Goal: Task Accomplishment & Management: Use online tool/utility

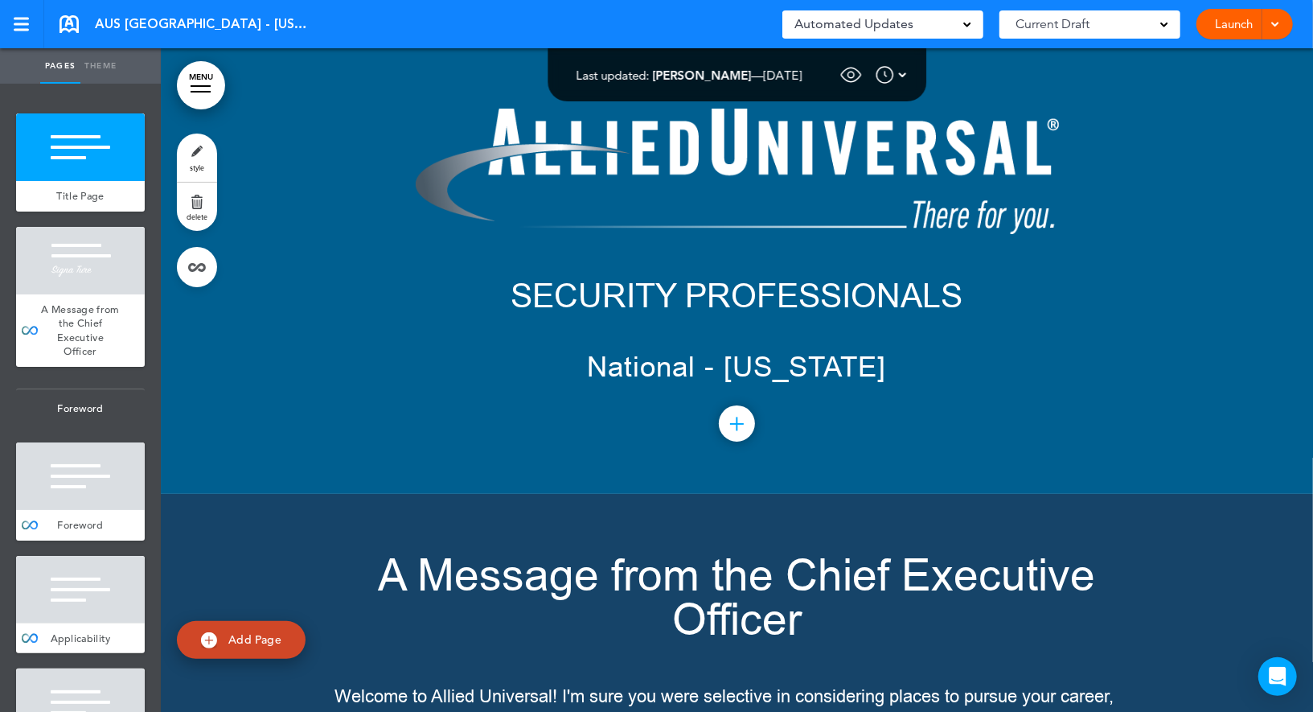
click at [729, 337] on div "SECURITY PROFESSIONALS National - [US_STATE]" at bounding box center [737, 245] width 804 height 273
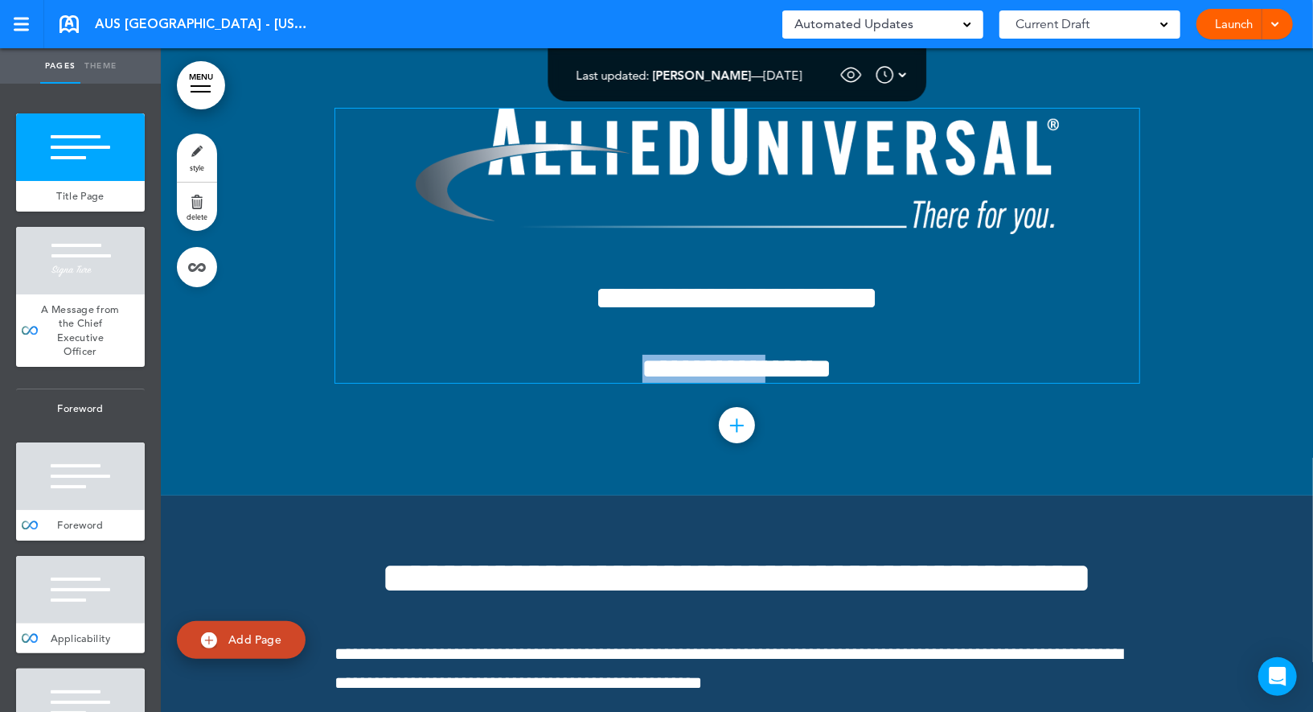
drag, startPoint x: 753, startPoint y: 369, endPoint x: 599, endPoint y: 368, distance: 153.6
click at [599, 368] on h4 "**********" at bounding box center [737, 369] width 804 height 28
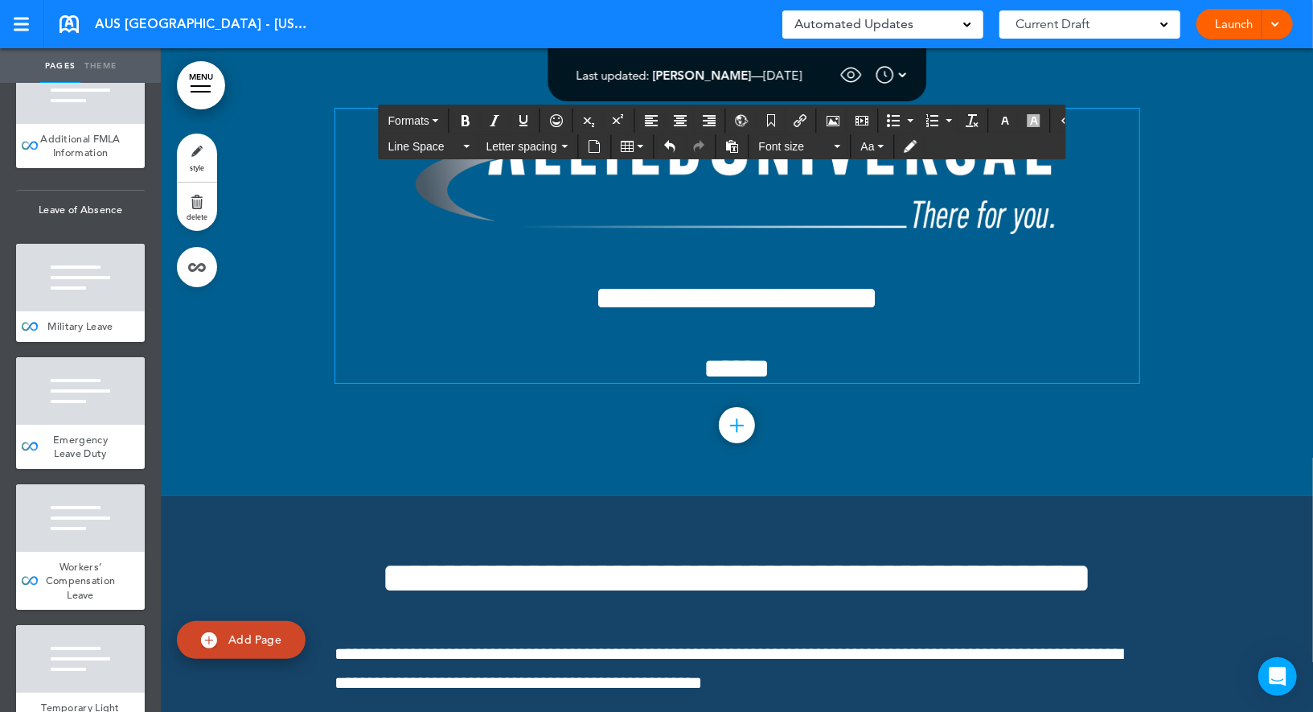
scroll to position [22675, 0]
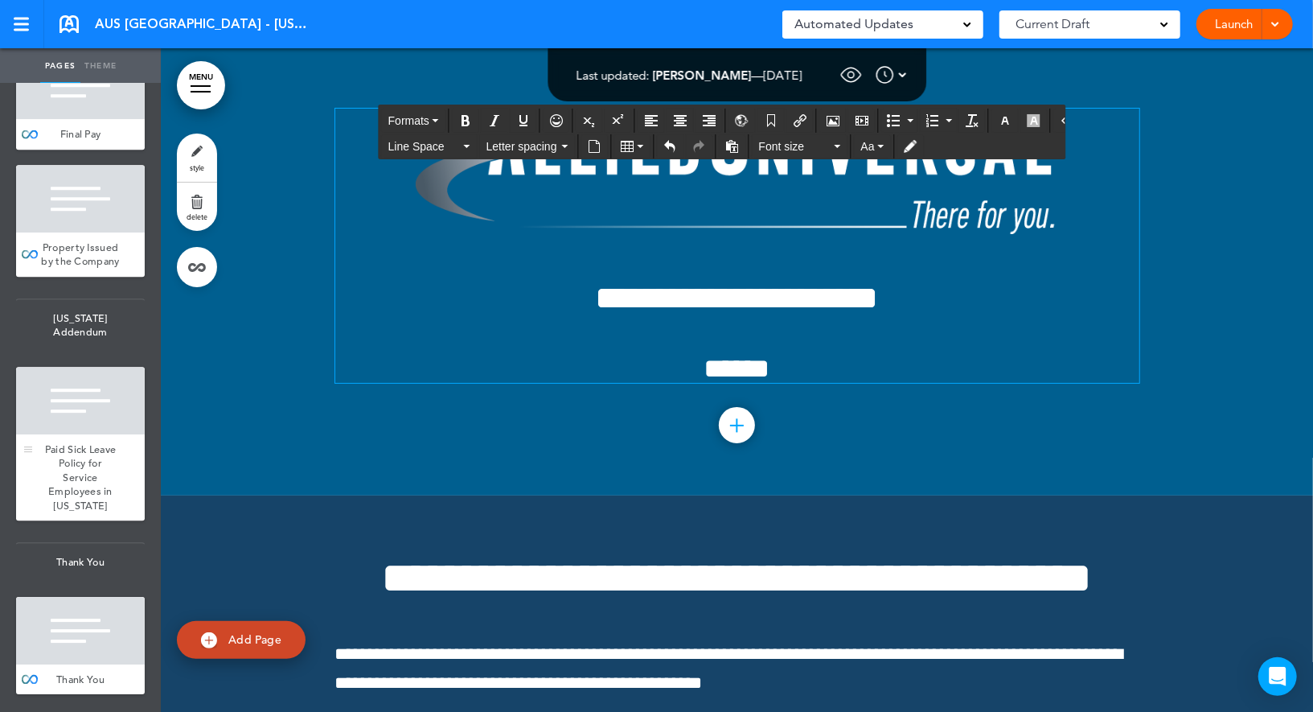
click at [124, 421] on div at bounding box center [80, 401] width 129 height 68
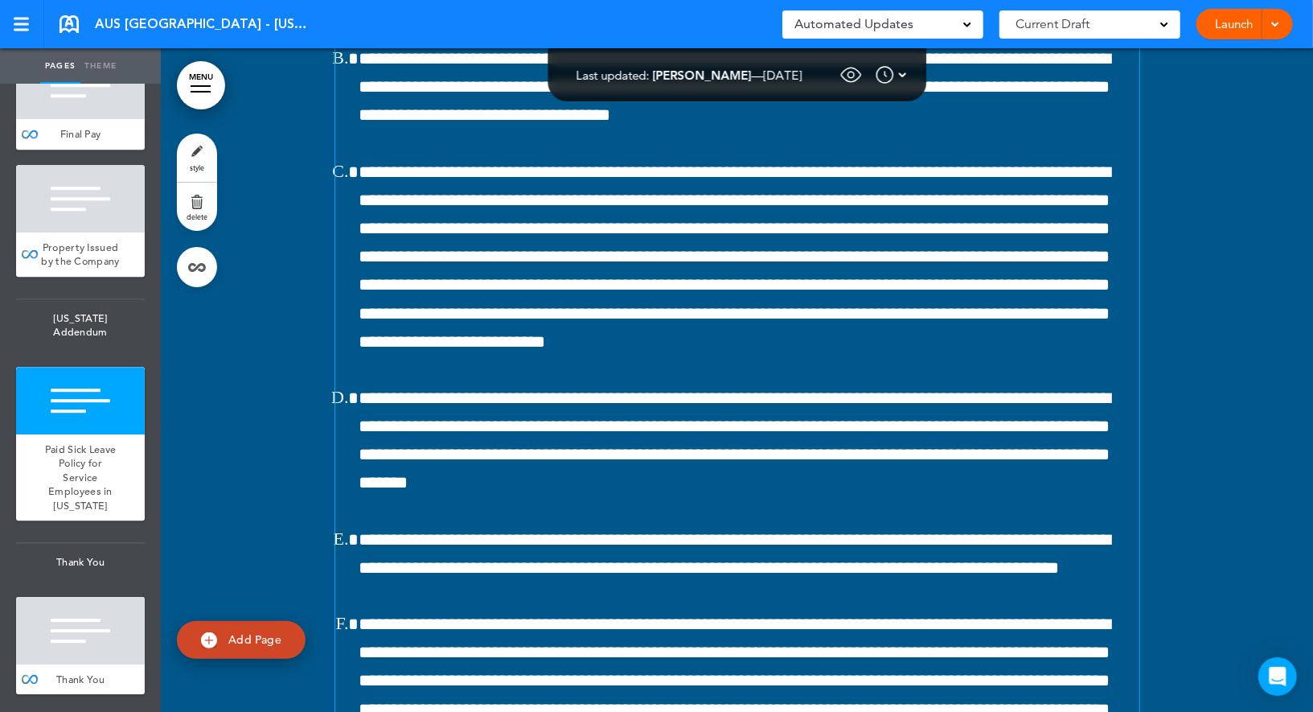
scroll to position [137788, 0]
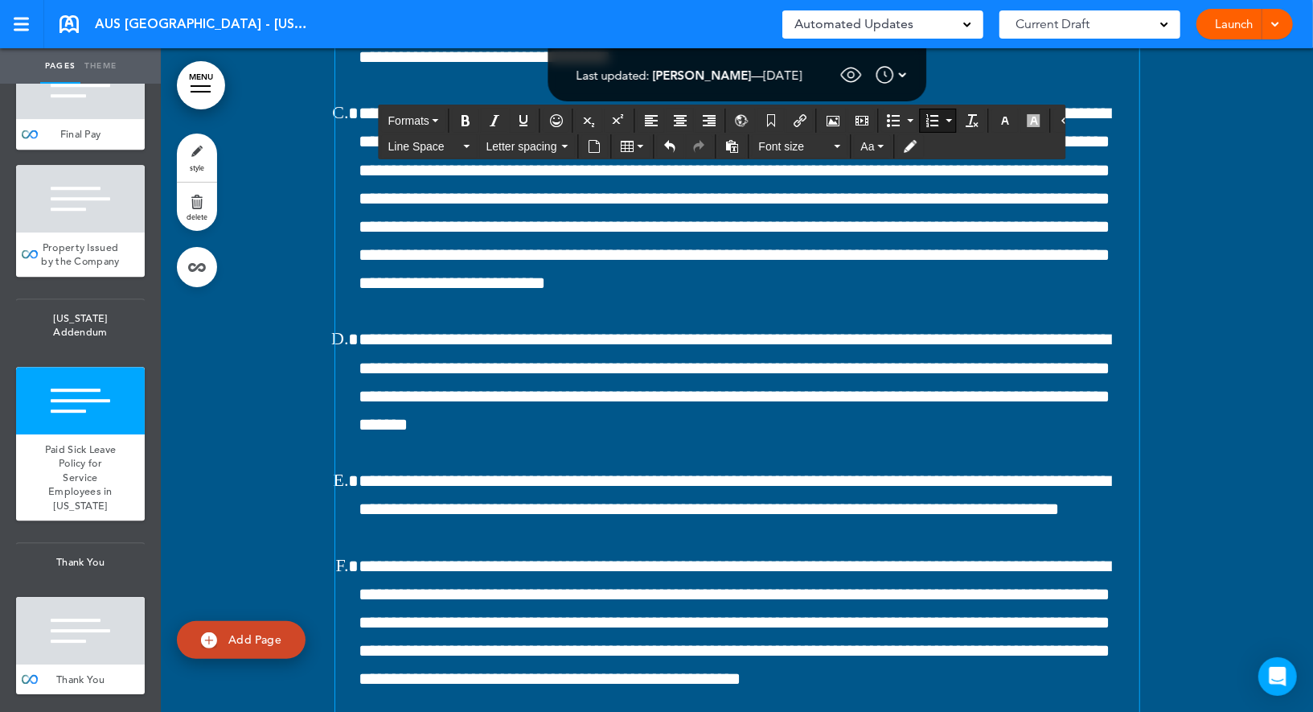
scroll to position [138516, 0]
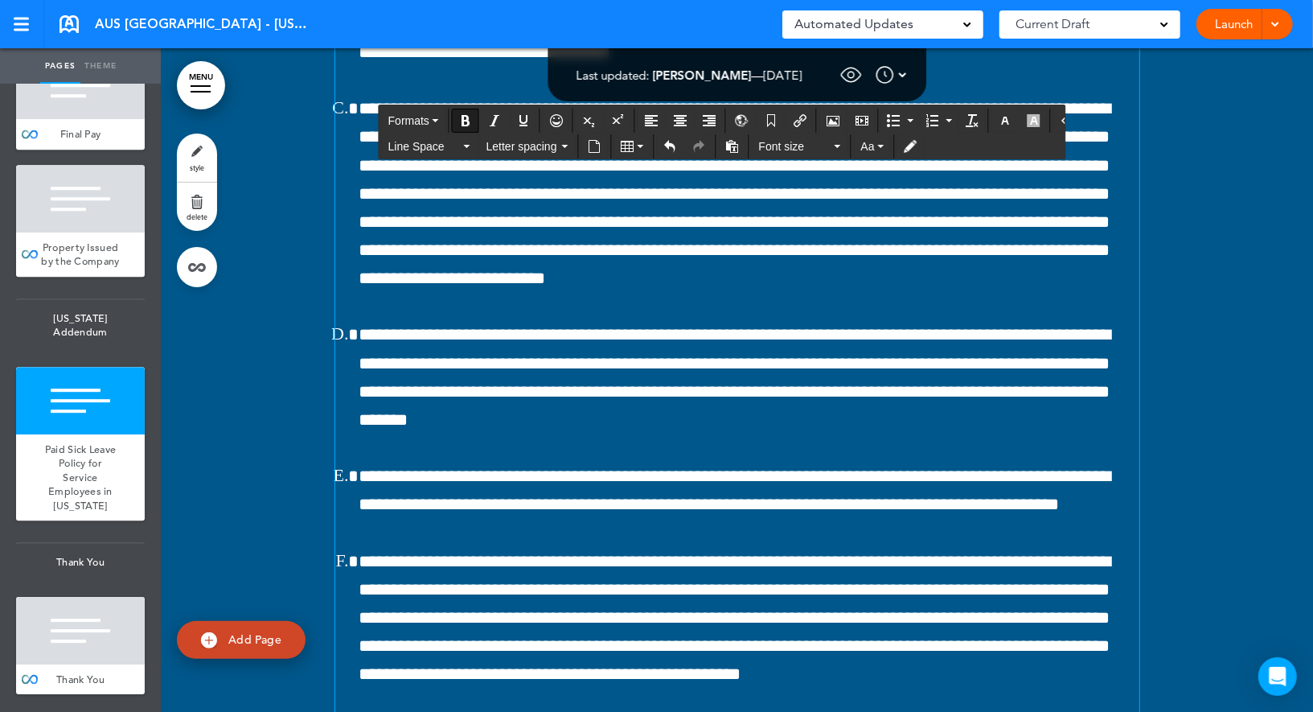
copy b "****"
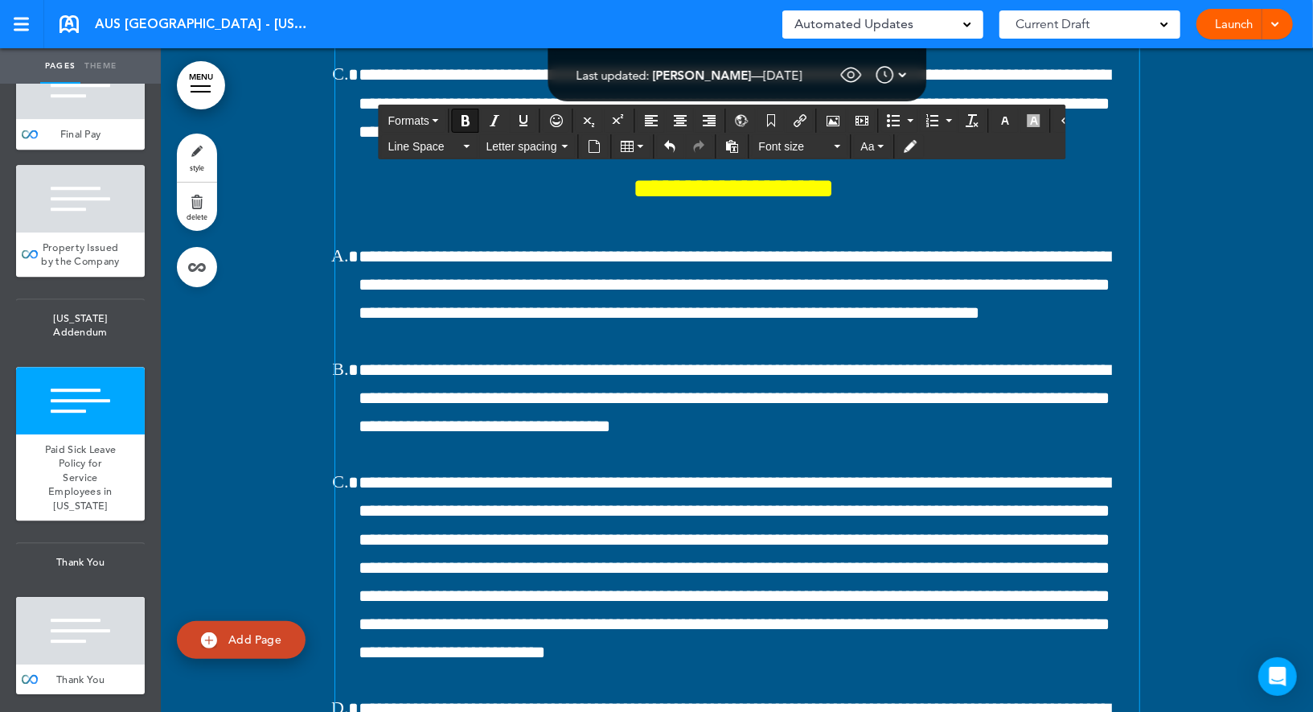
scroll to position [137913, 0]
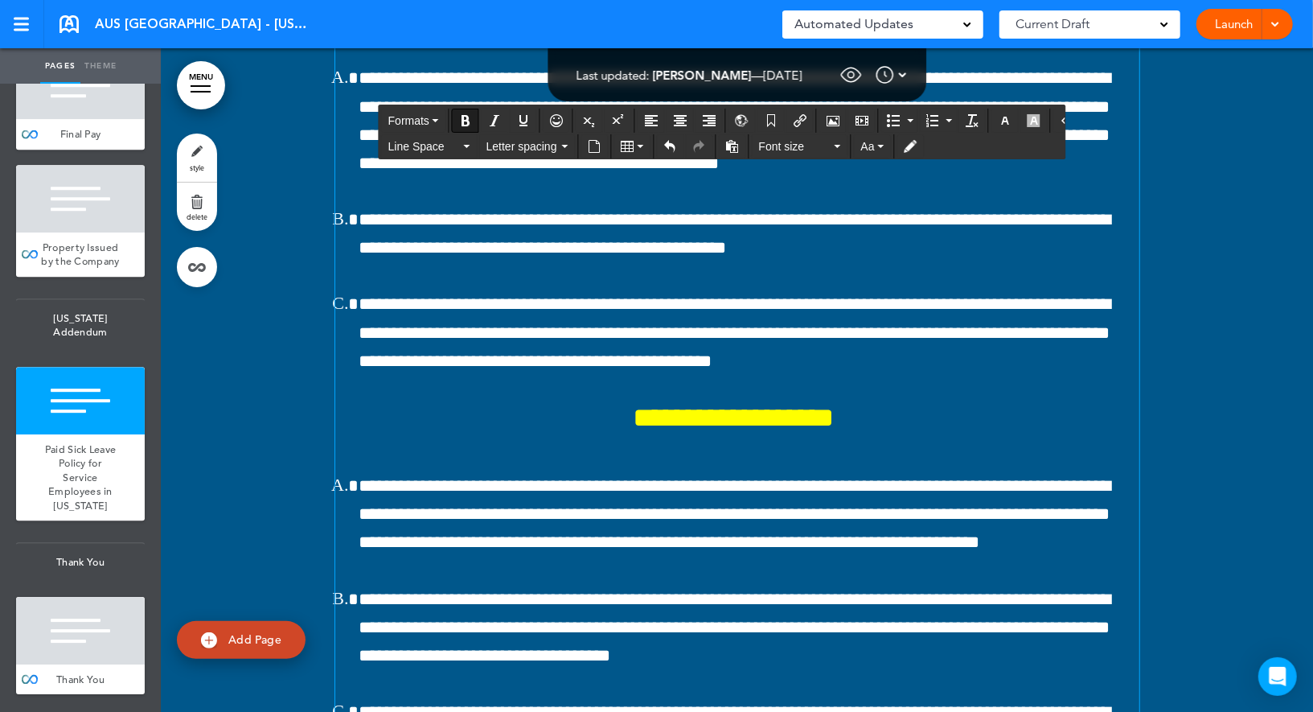
paste div
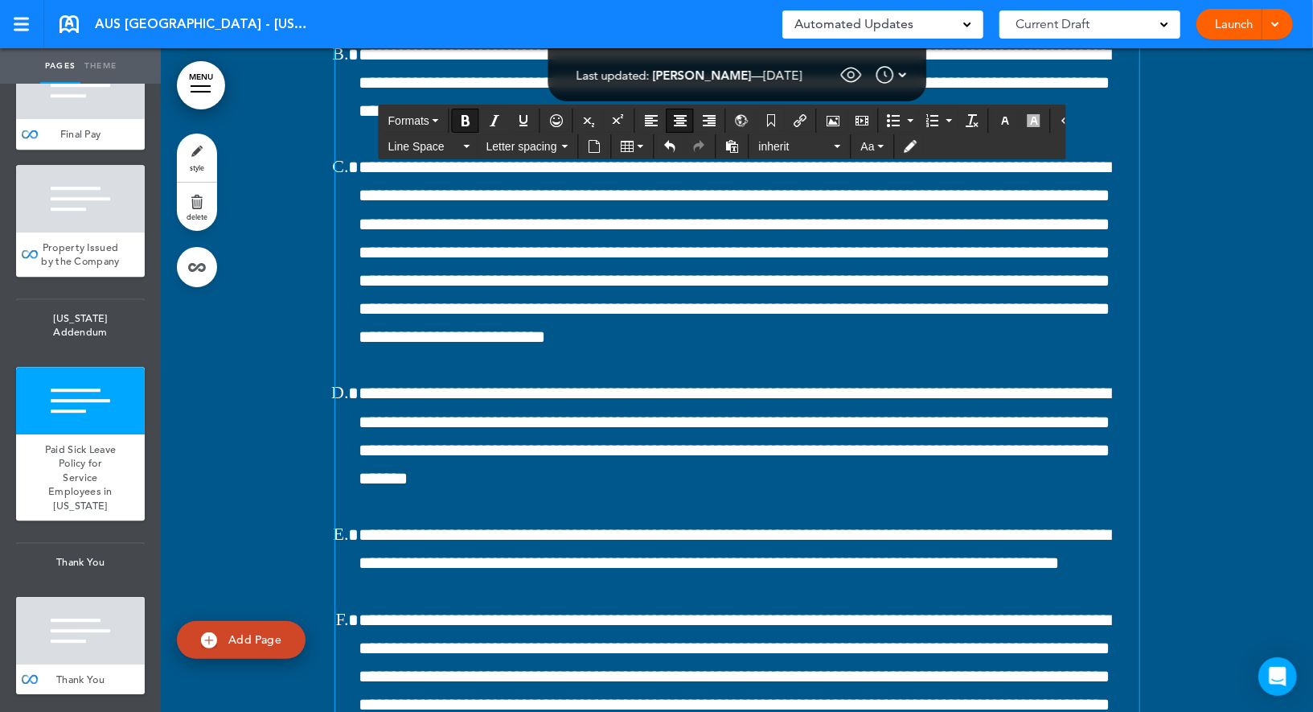
scroll to position [138482, 0]
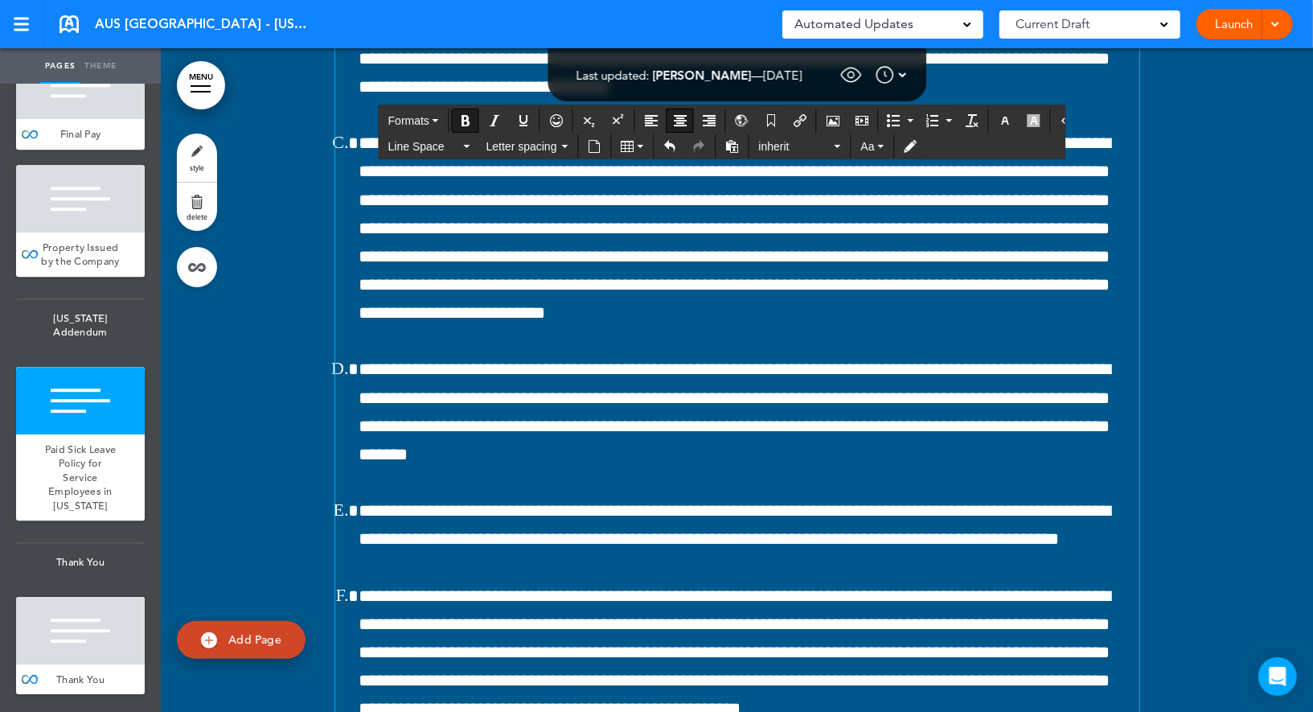
copy b "*******"
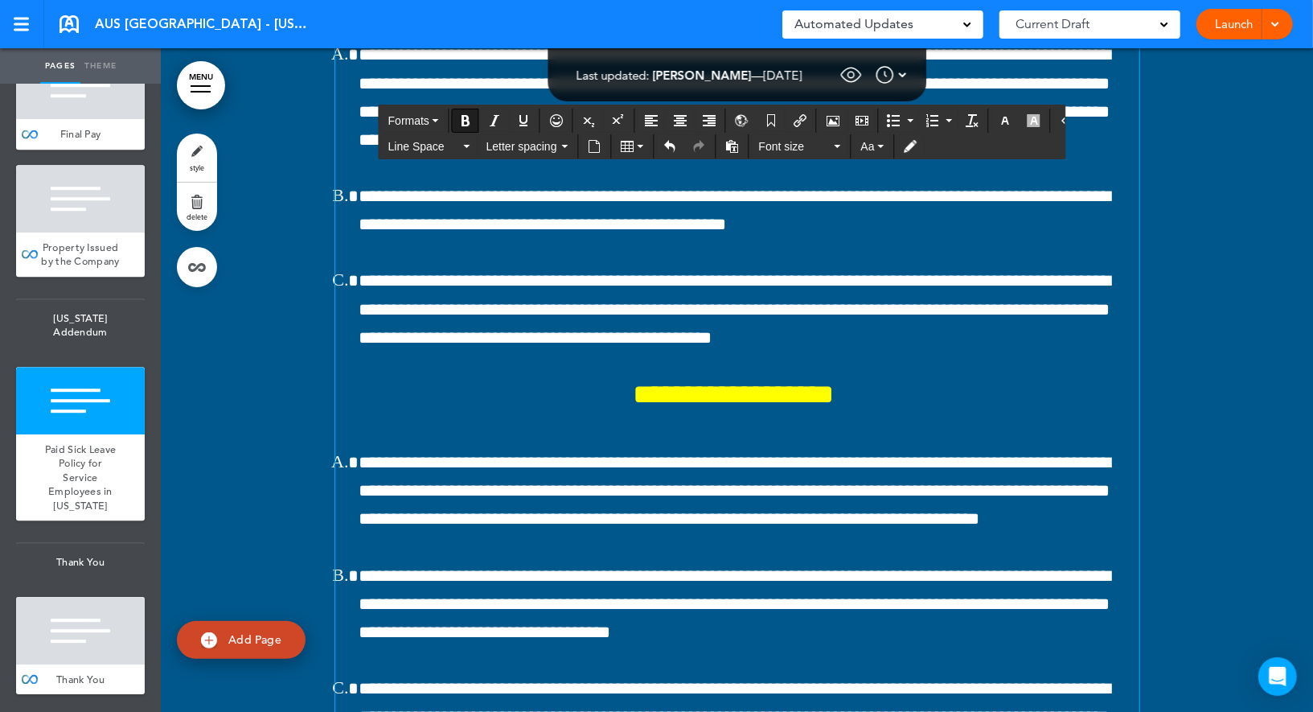
scroll to position [137925, 0]
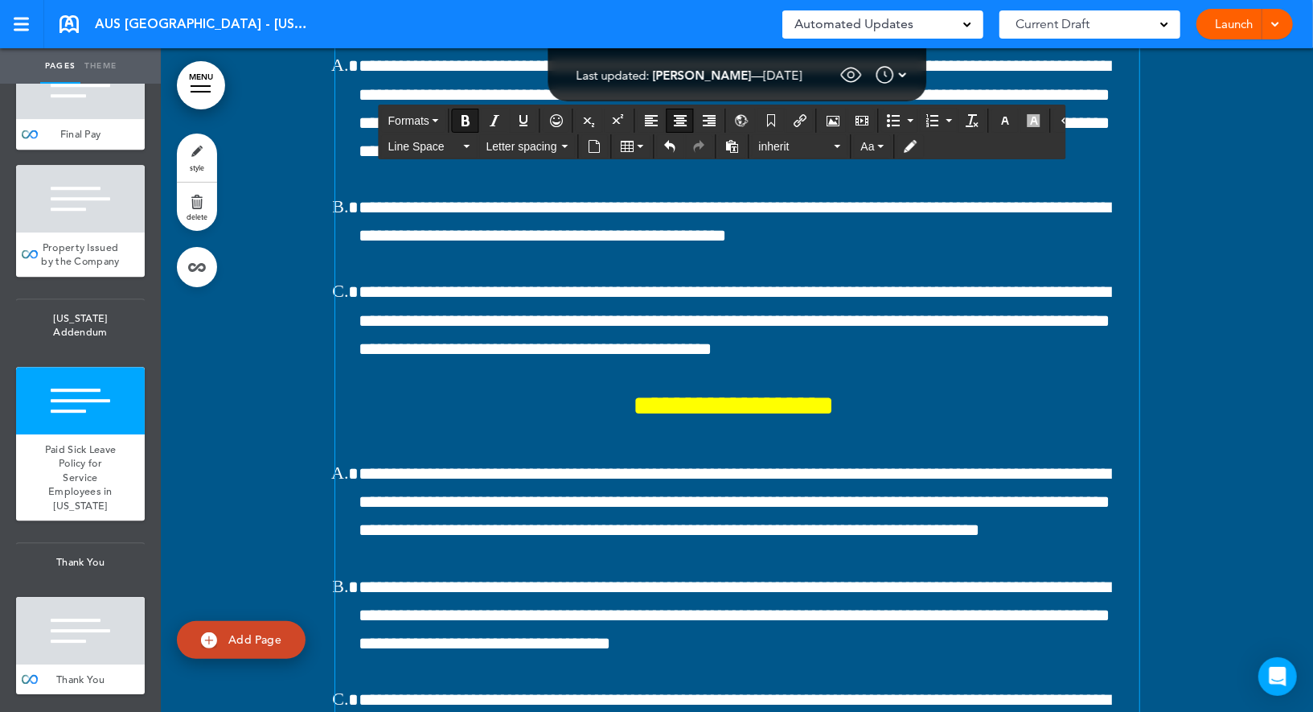
drag, startPoint x: 622, startPoint y: 223, endPoint x: 799, endPoint y: 224, distance: 176.9
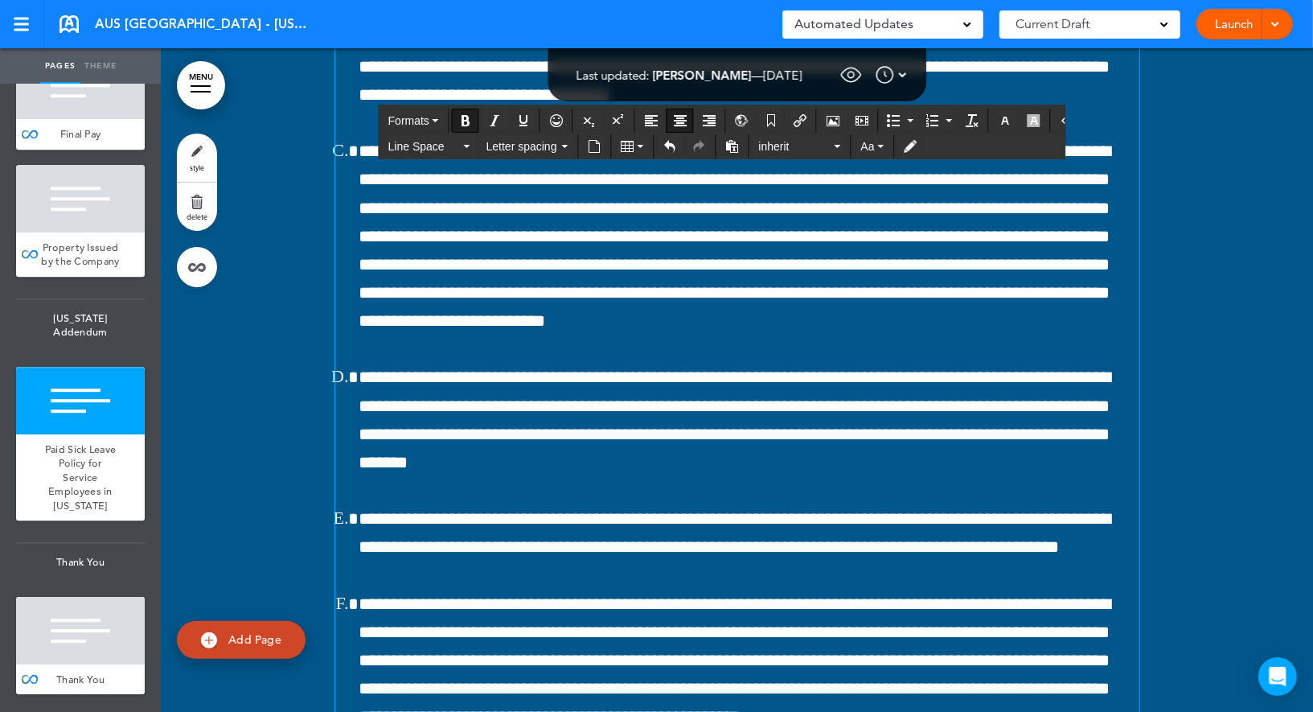
scroll to position [138491, 0]
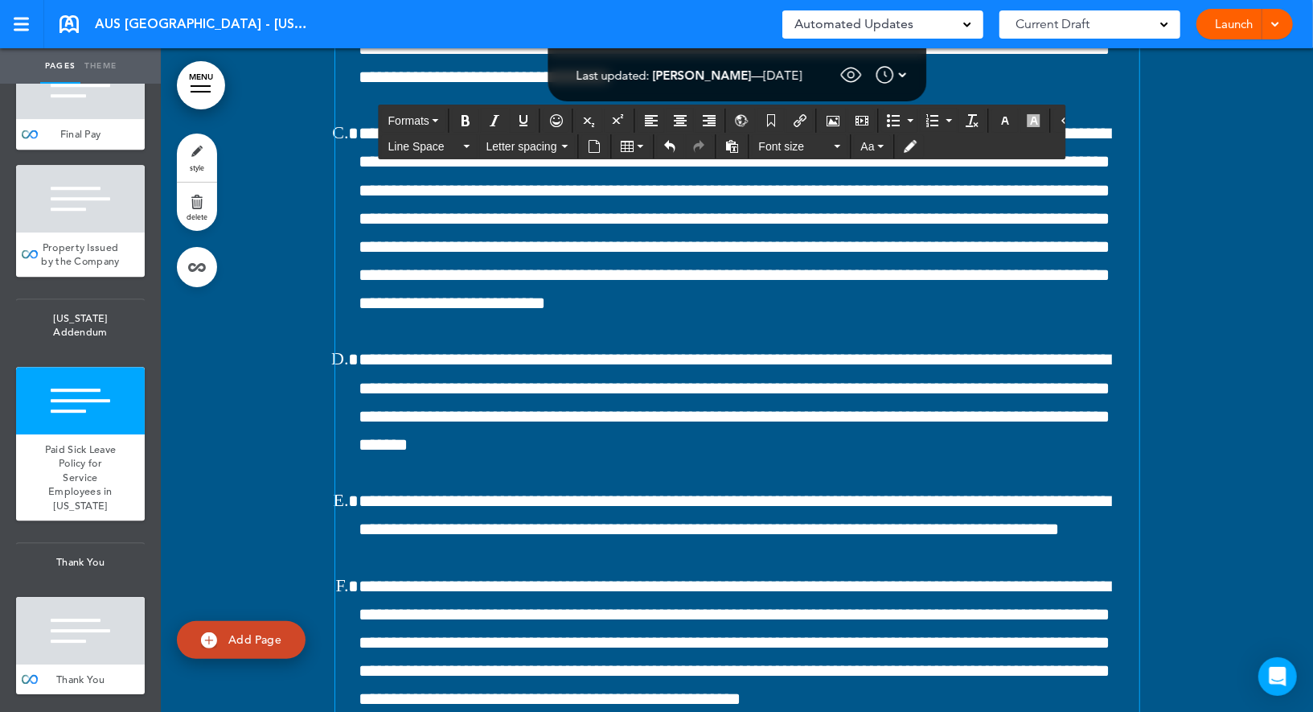
copy span "**********"
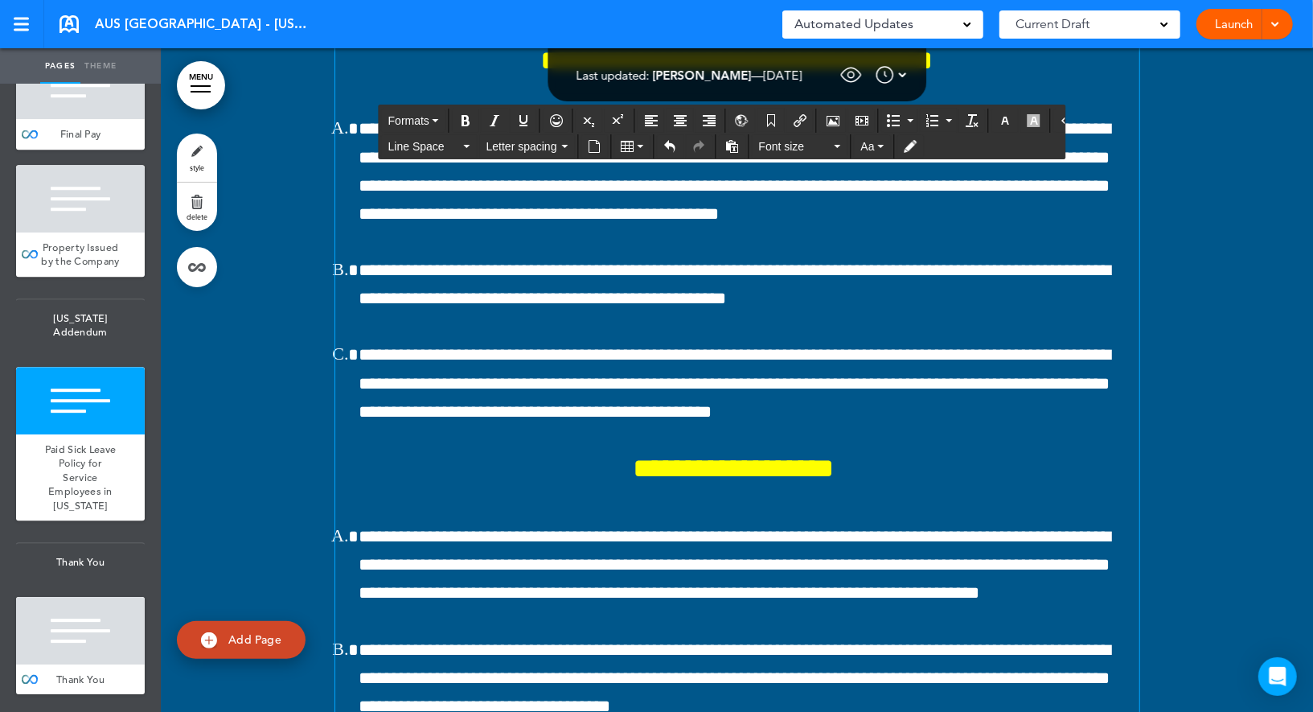
scroll to position [137746, 0]
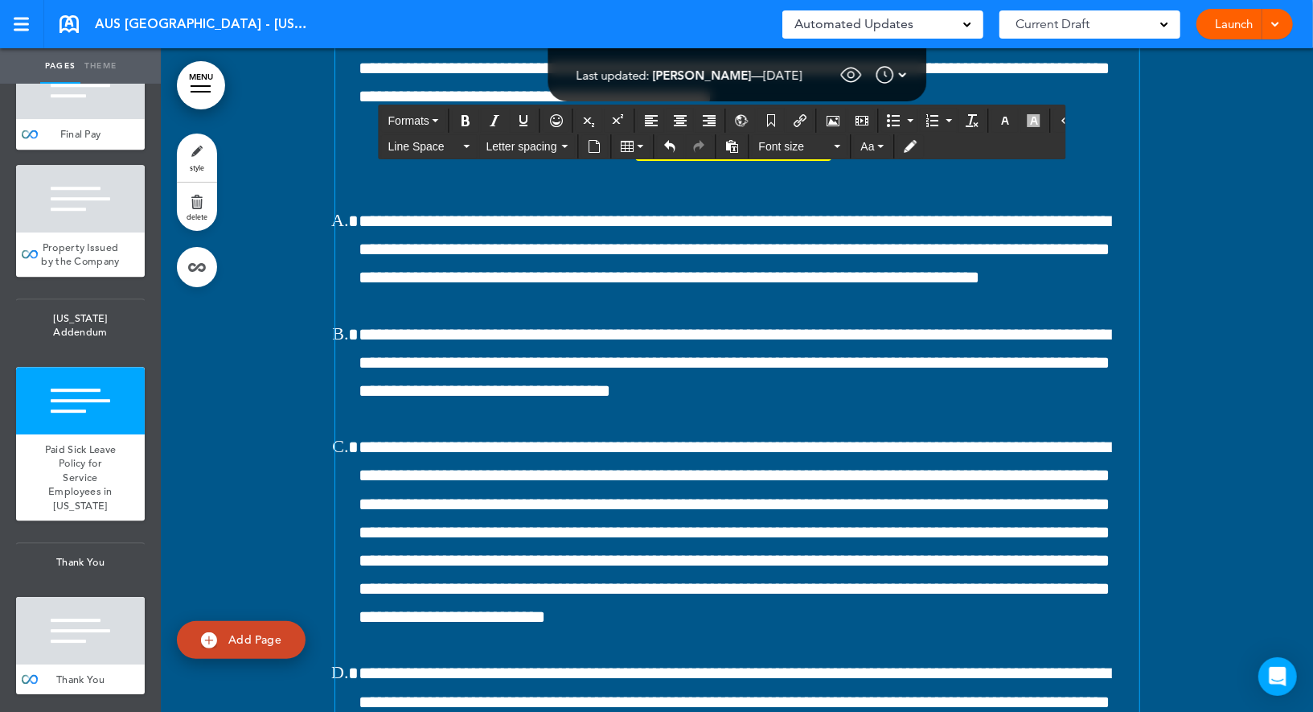
scroll to position [138569, 0]
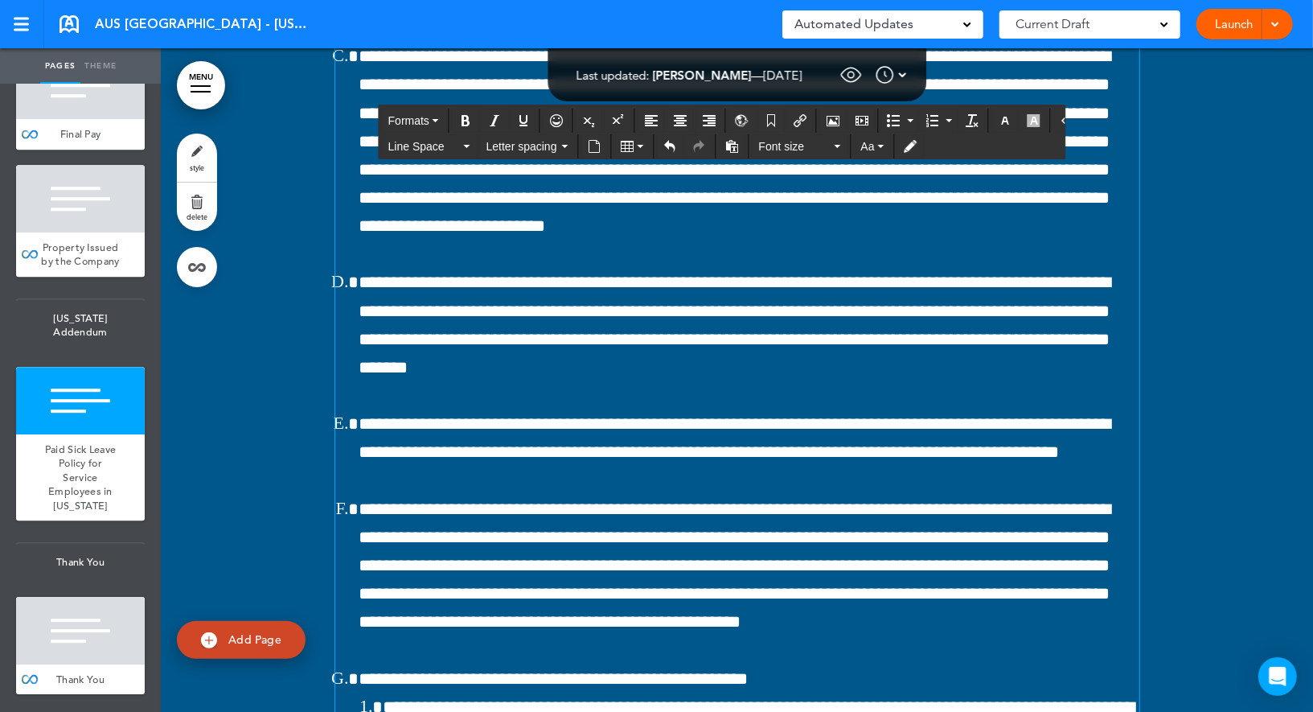
copy span "**********"
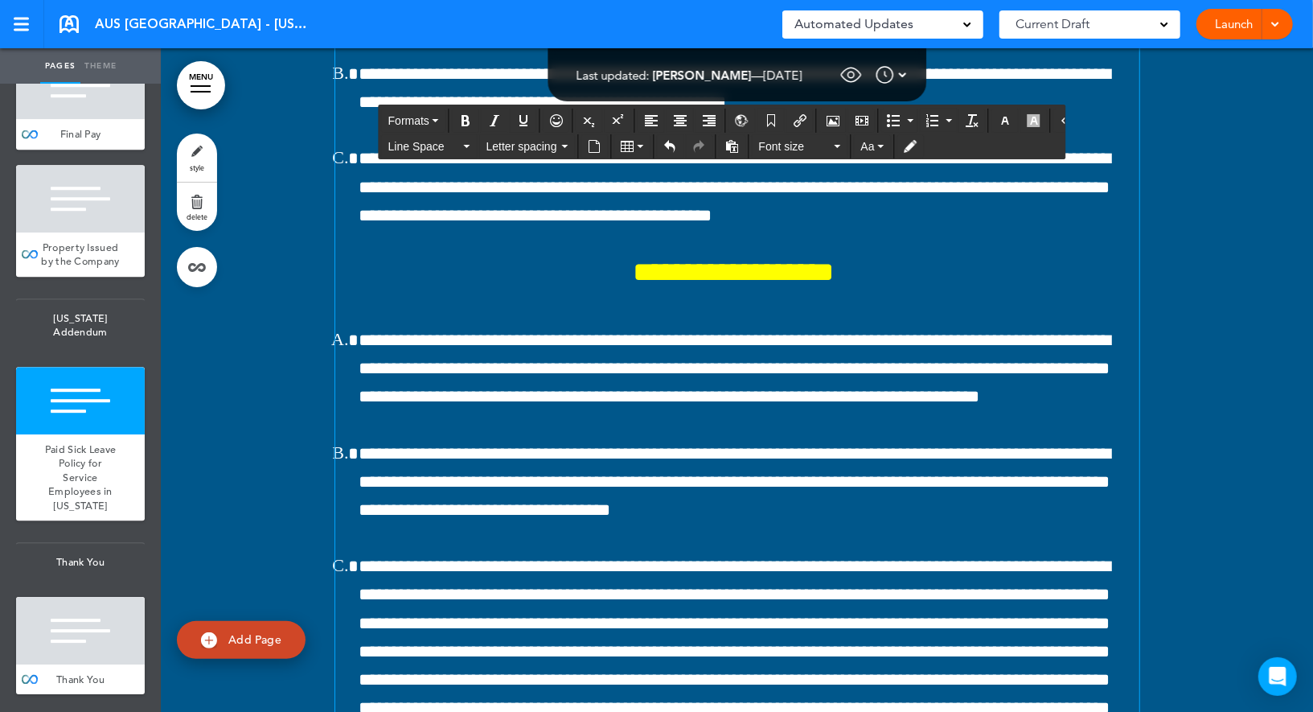
scroll to position [137922, 0]
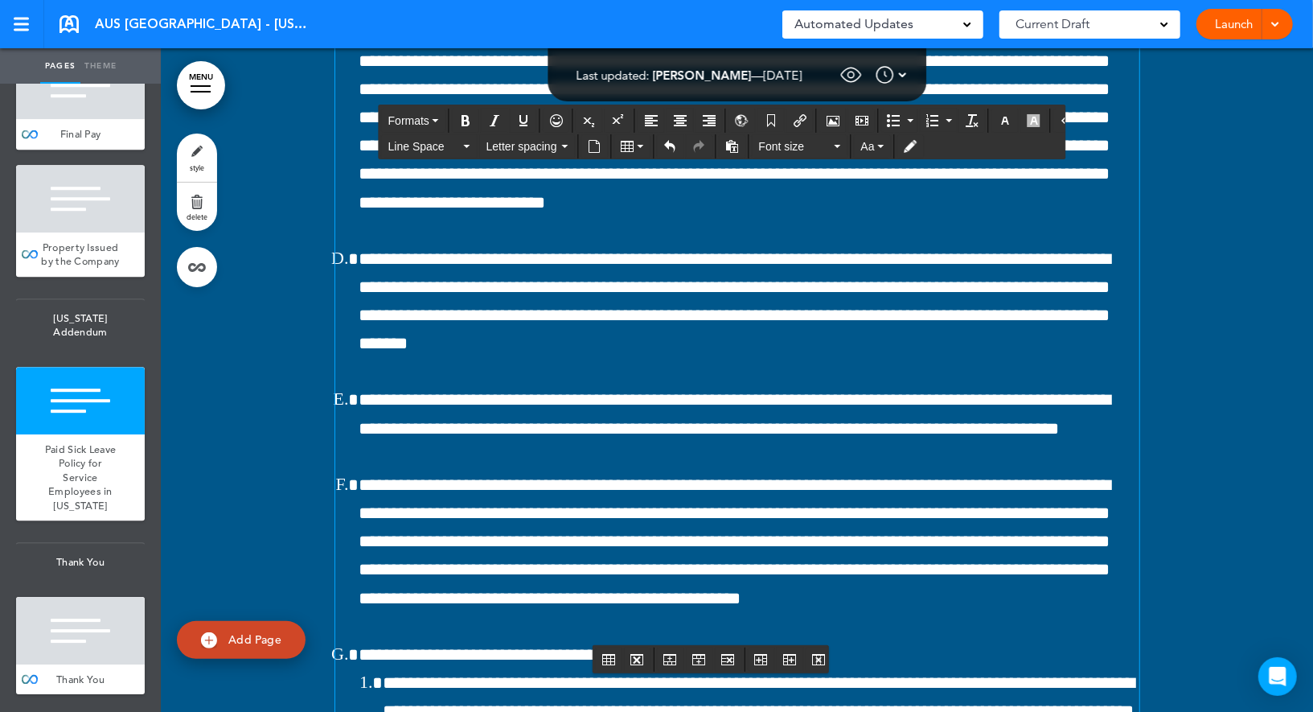
scroll to position [138479, 0]
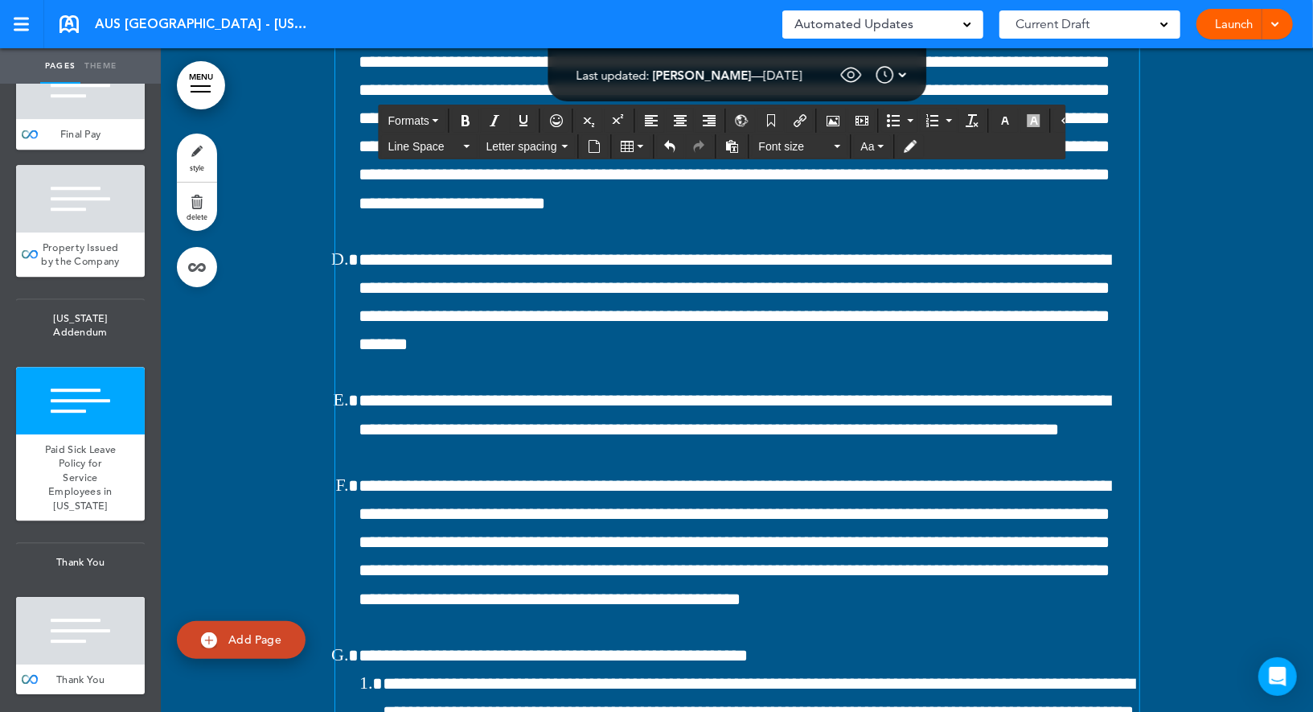
copy span "**********"
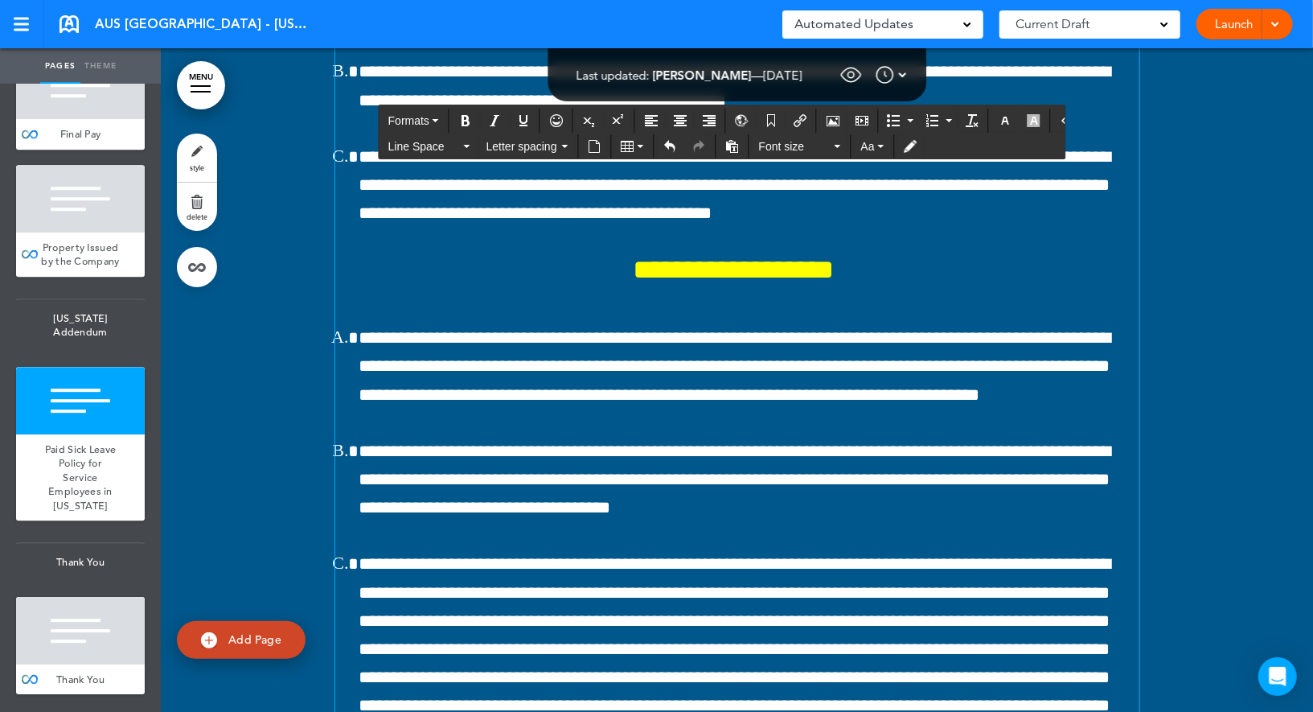
scroll to position [137921, 0]
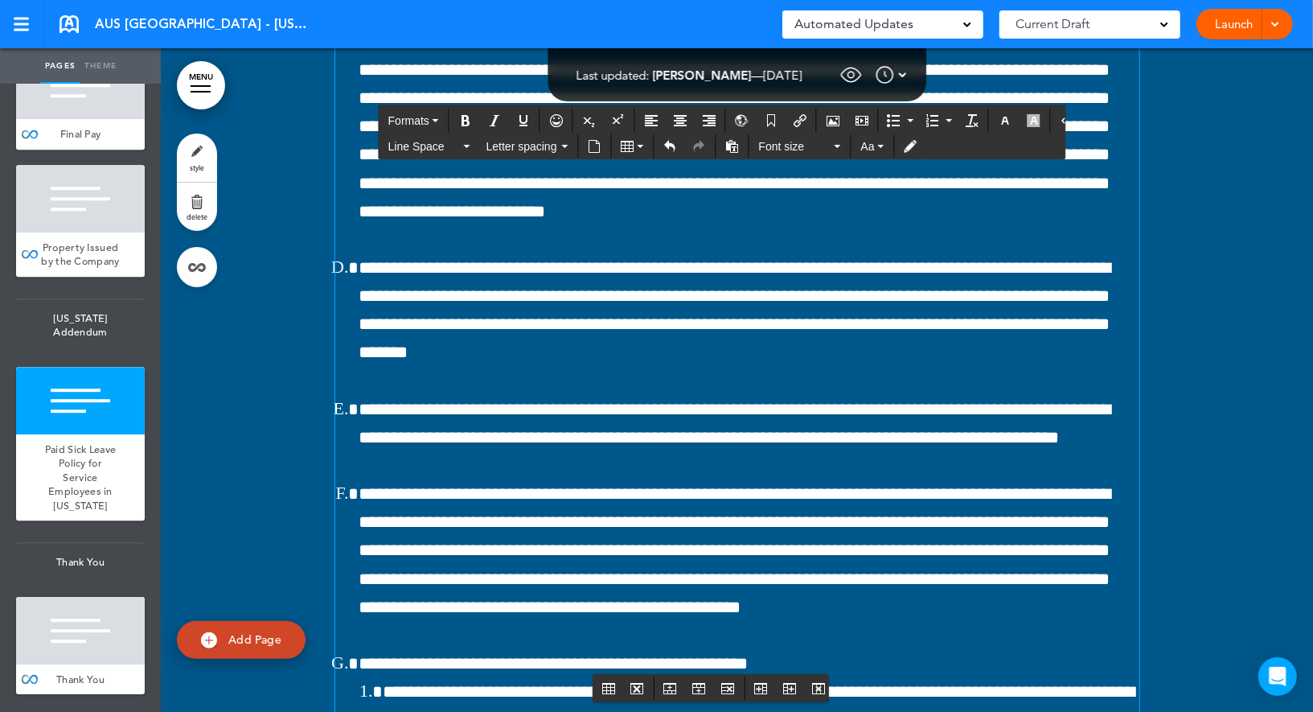
scroll to position [138499, 0]
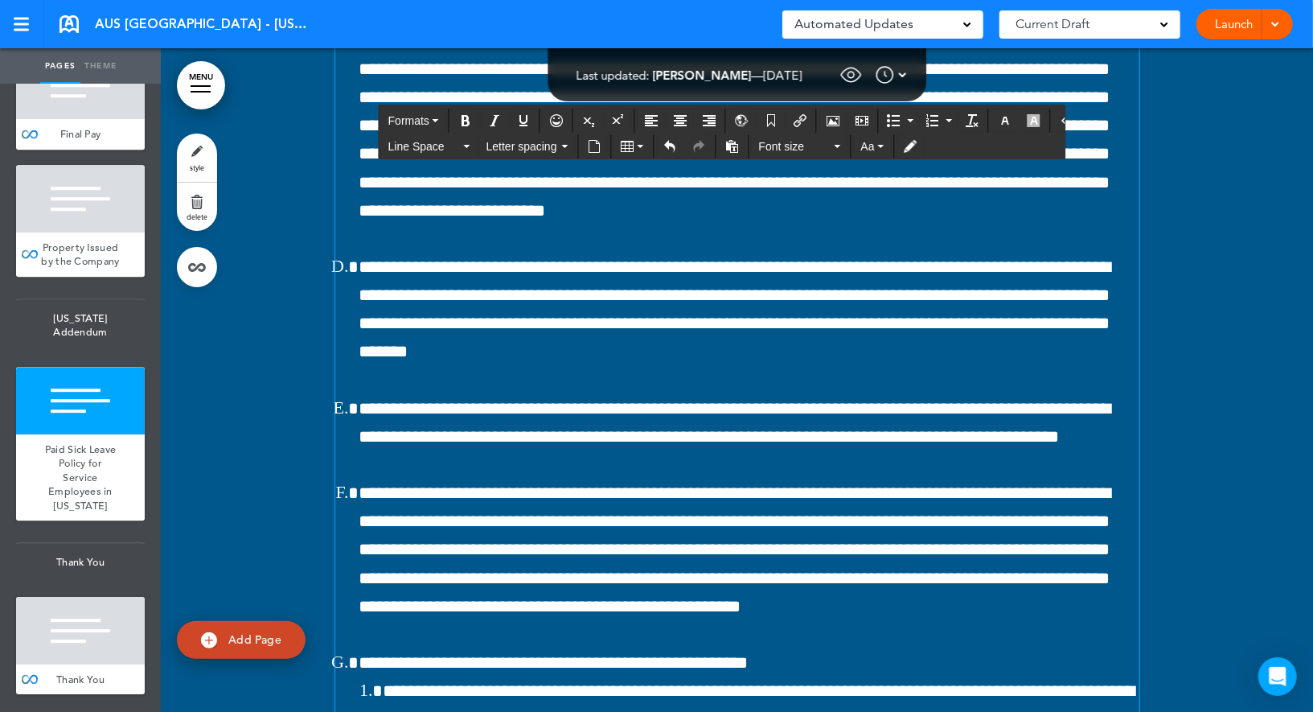
copy span "**********"
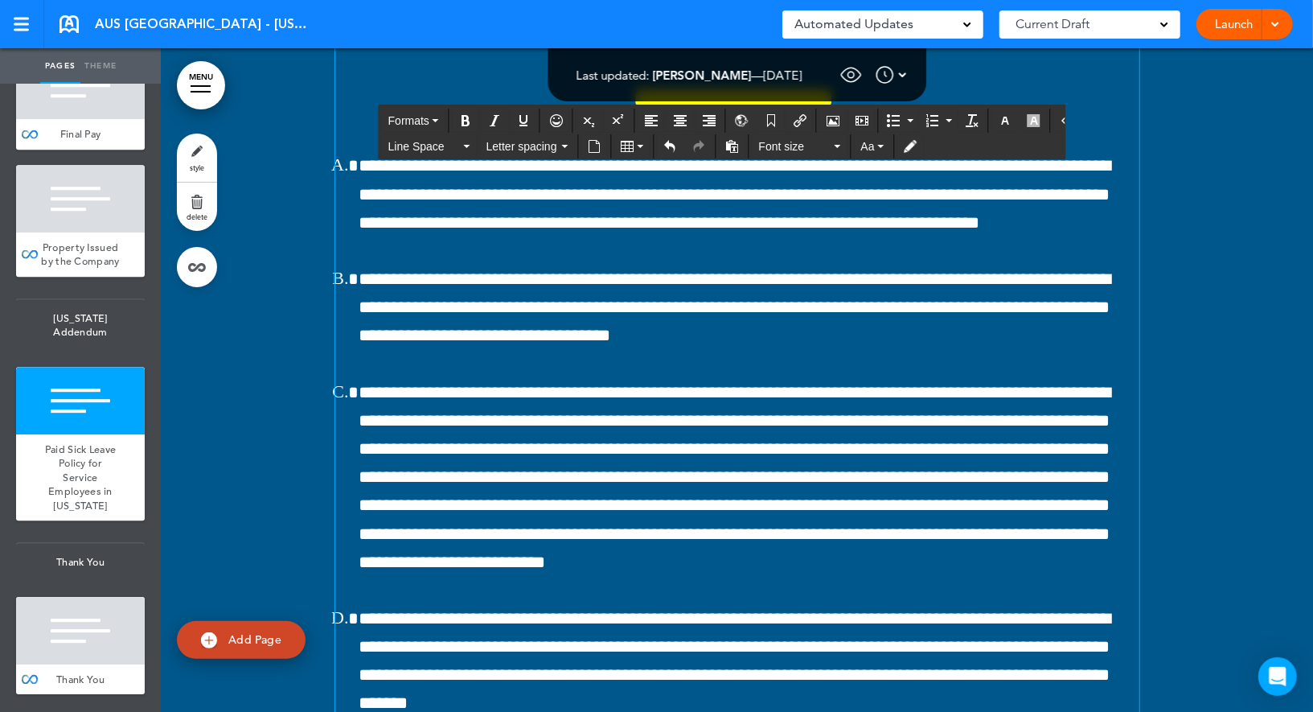
scroll to position [138089, 0]
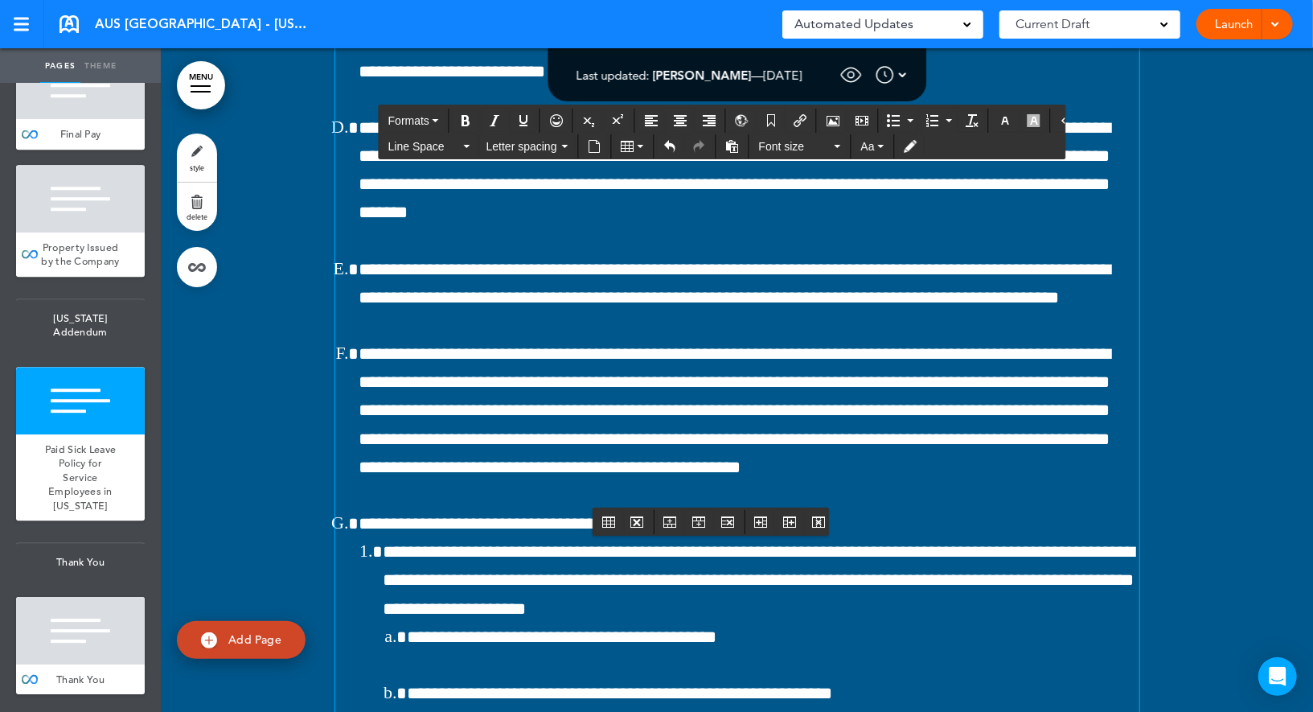
scroll to position [138721, 0]
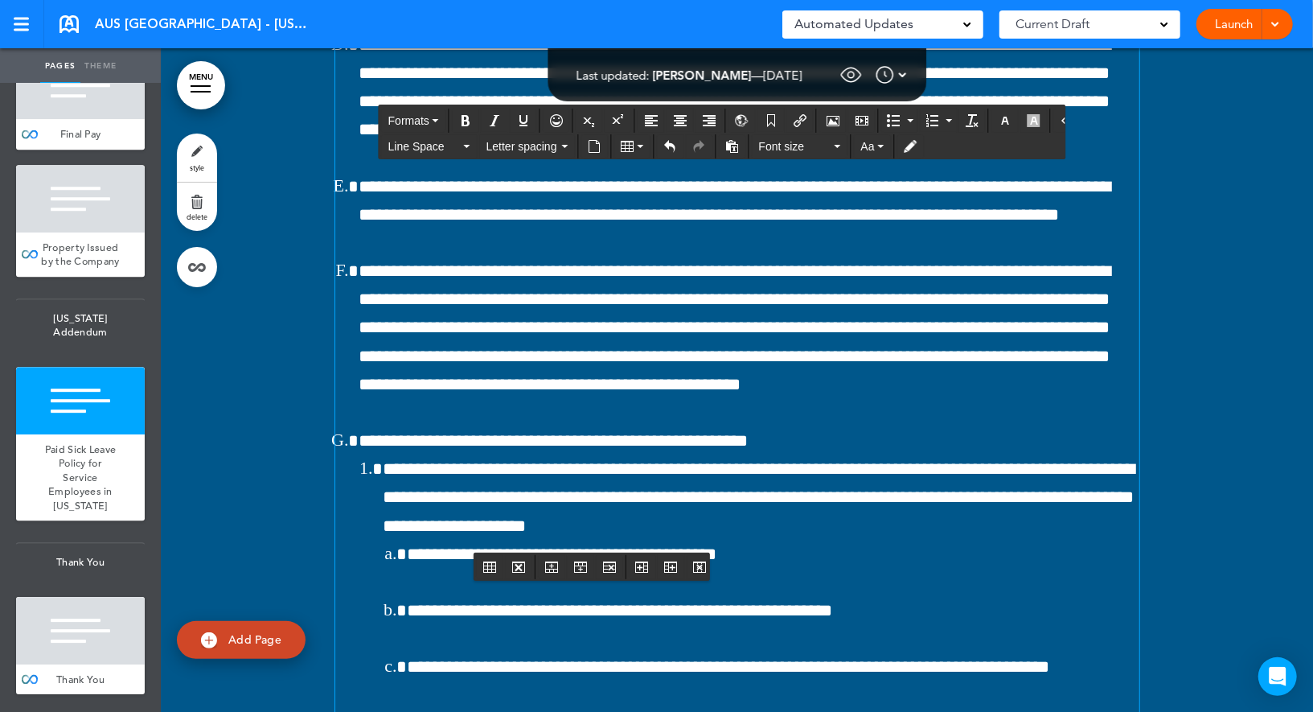
copy span "**********"
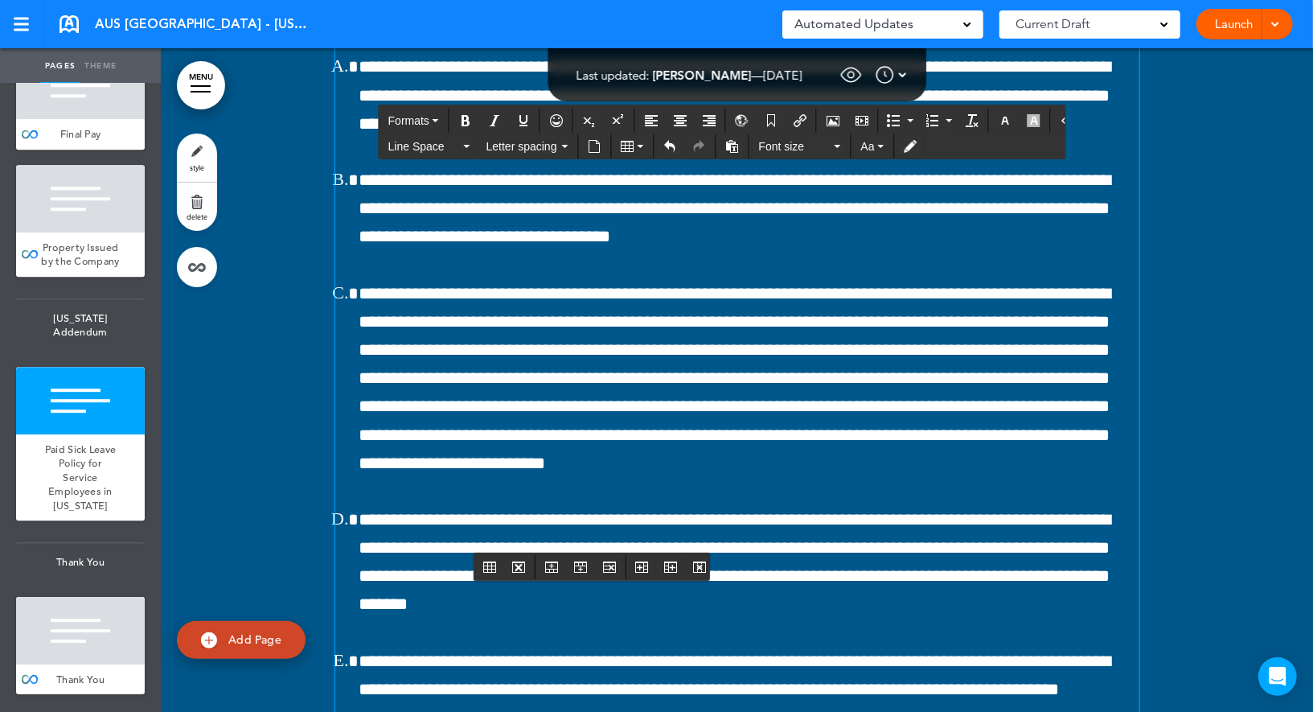
scroll to position [138209, 0]
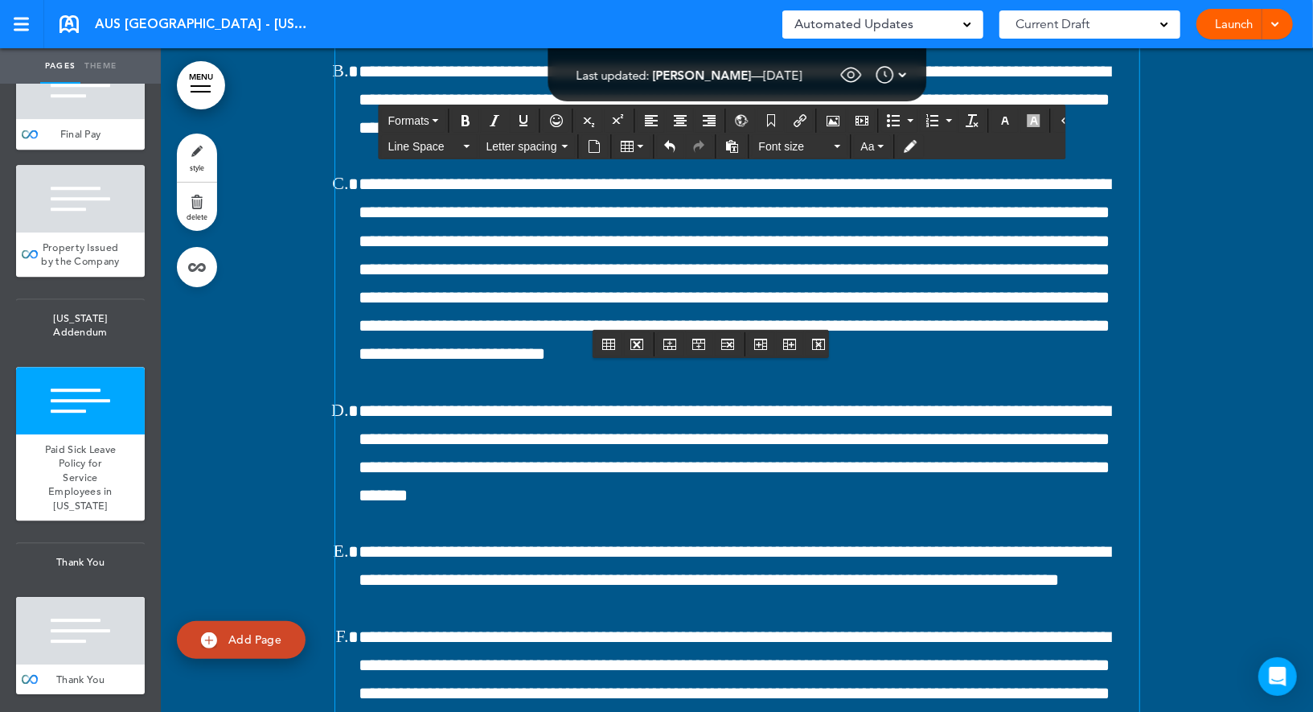
scroll to position [138495, 0]
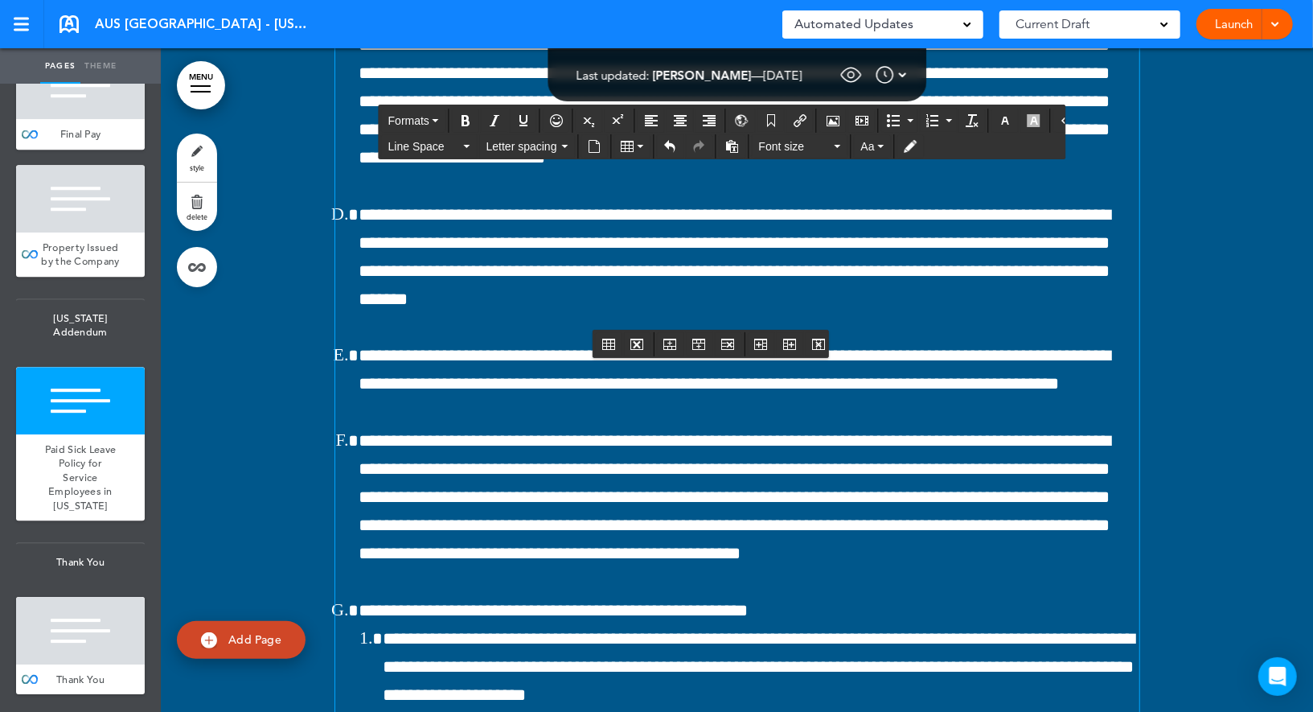
copy span "**********"
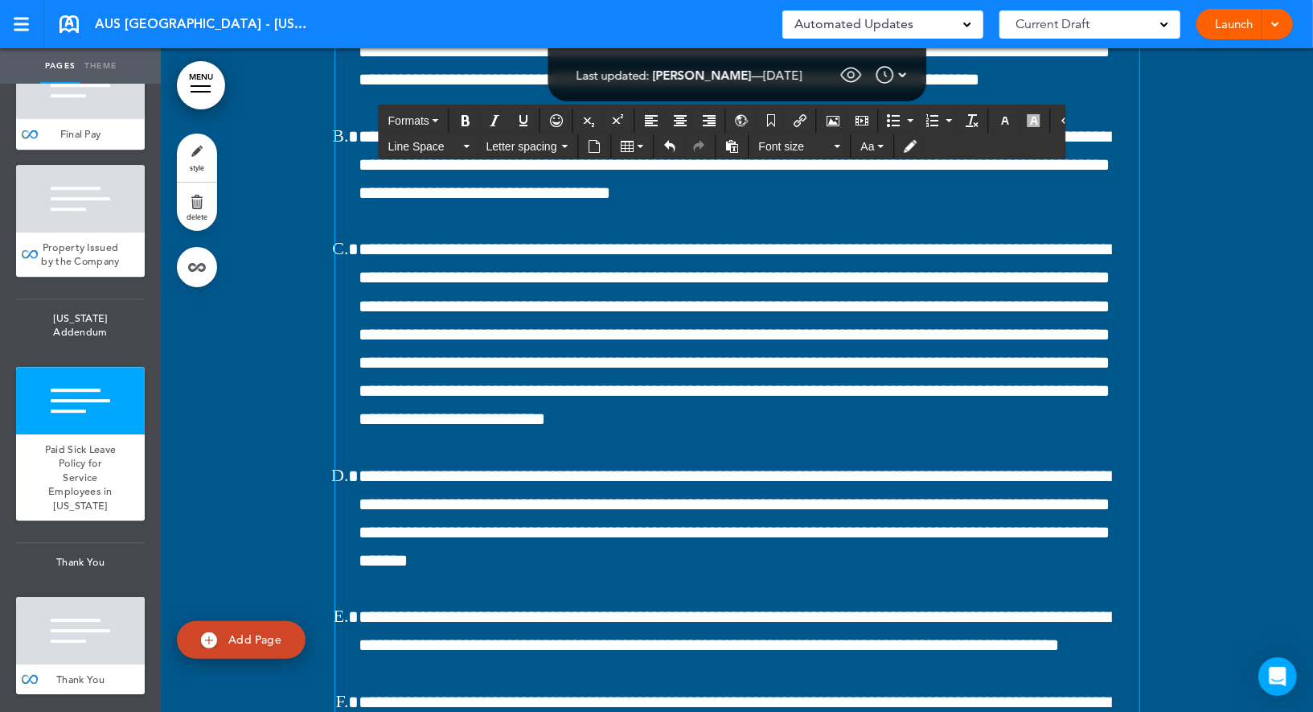
scroll to position [138158, 0]
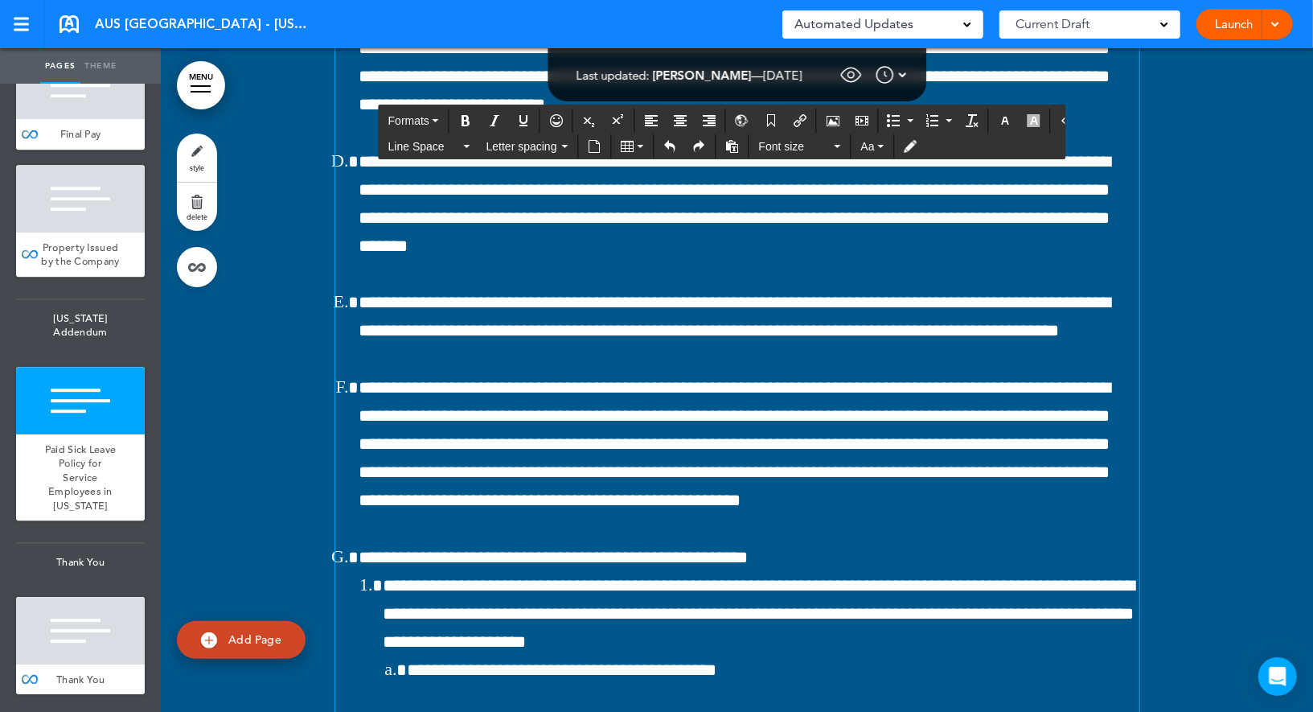
scroll to position [138571, 0]
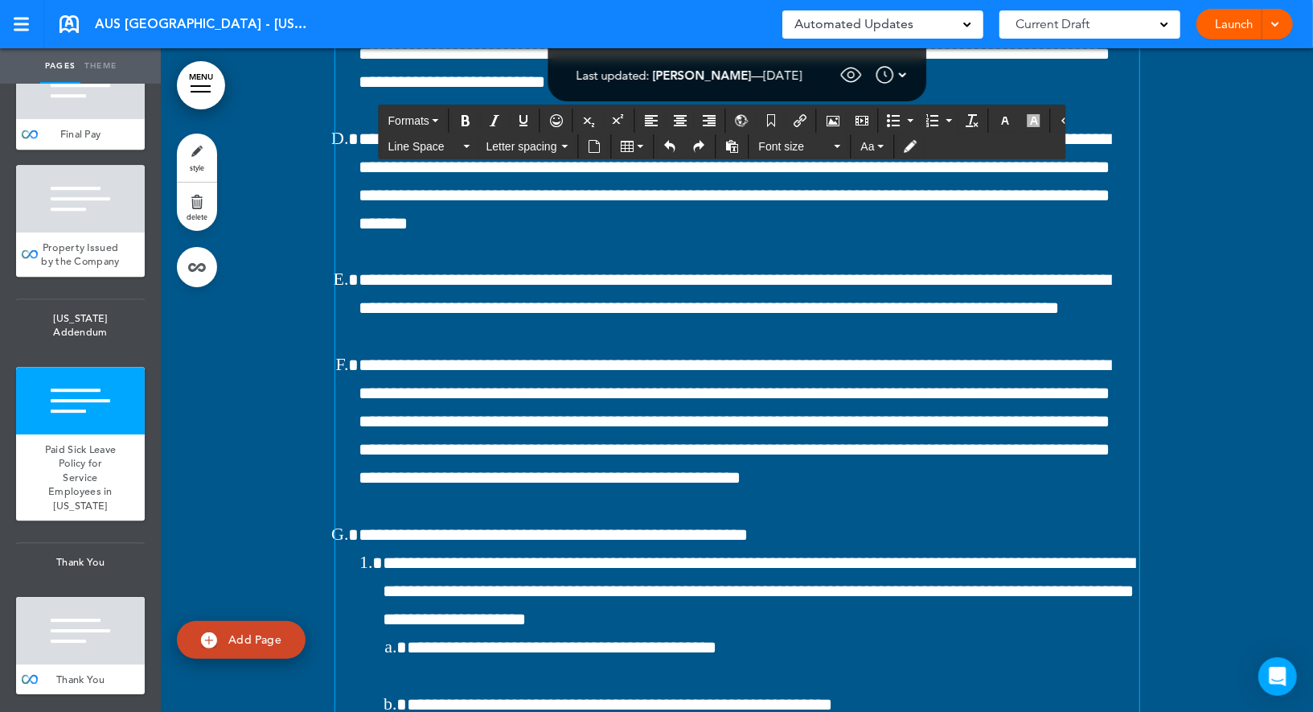
drag, startPoint x: 753, startPoint y: 575, endPoint x: 684, endPoint y: 351, distance: 234.0
drag, startPoint x: 758, startPoint y: 569, endPoint x: 677, endPoint y: 338, distance: 244.4
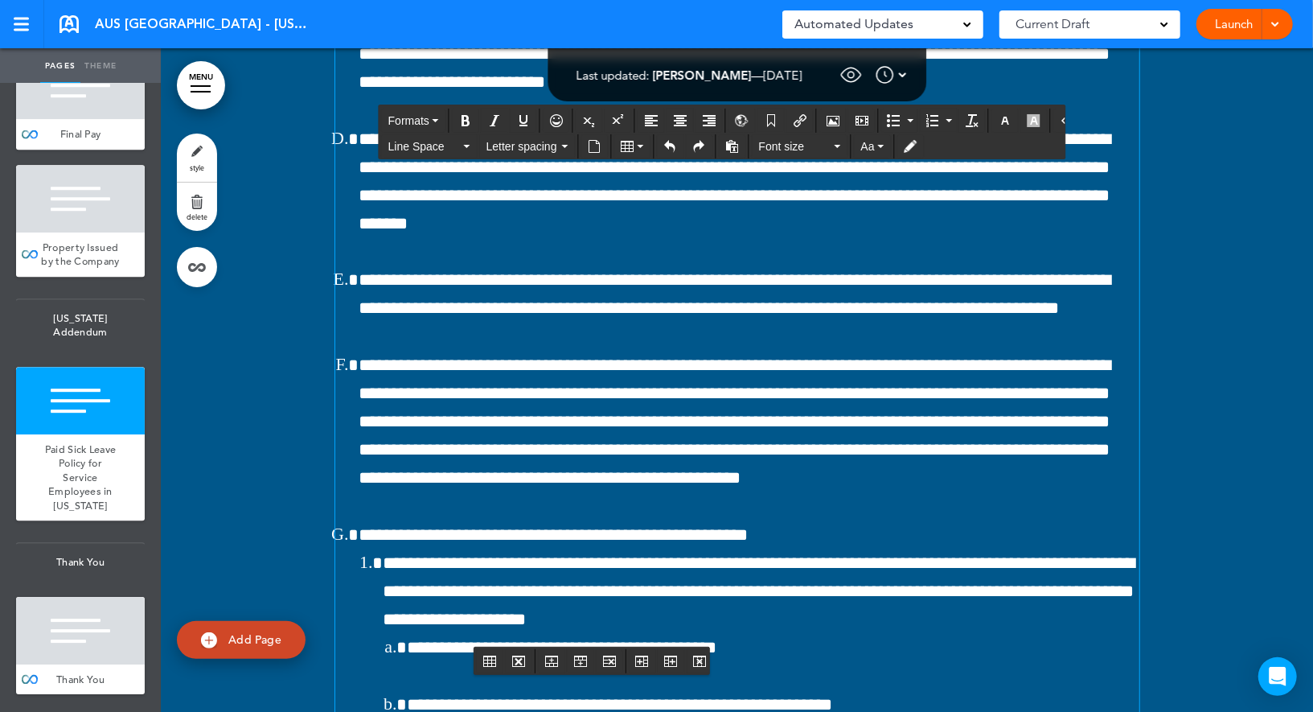
copy span "**********"
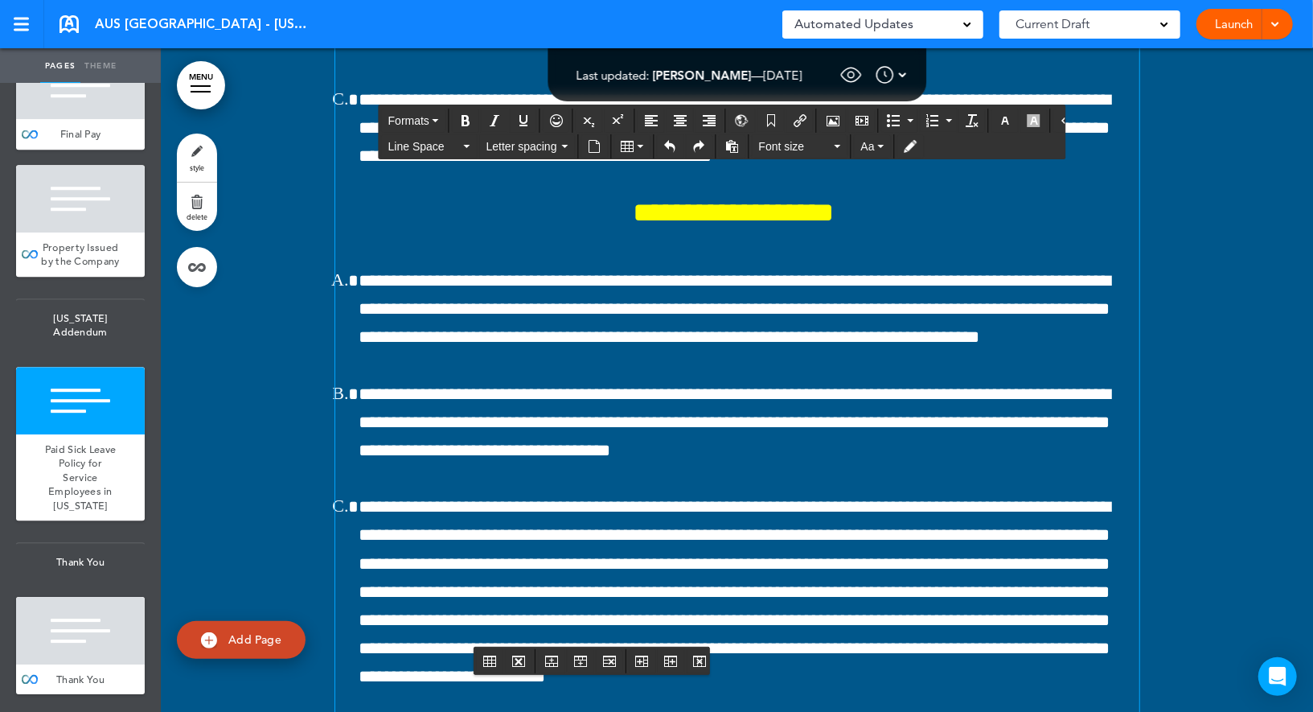
scroll to position [137885, 0]
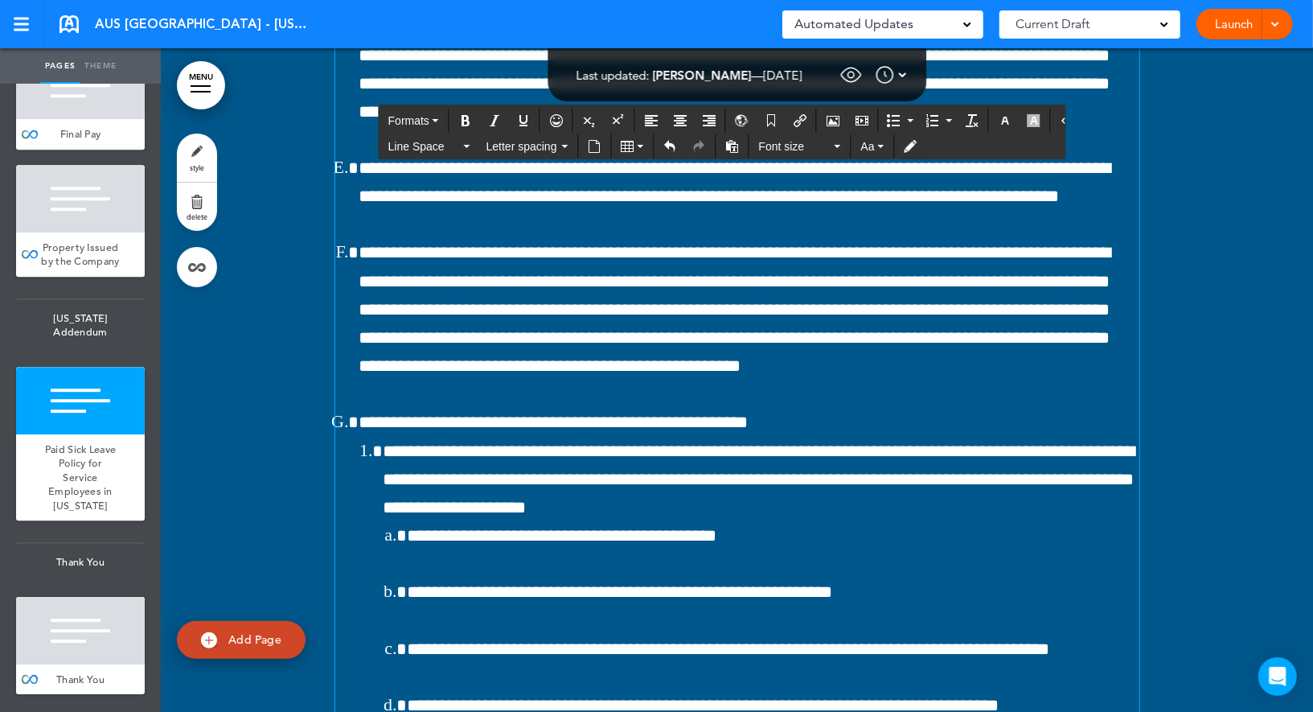
scroll to position [138695, 0]
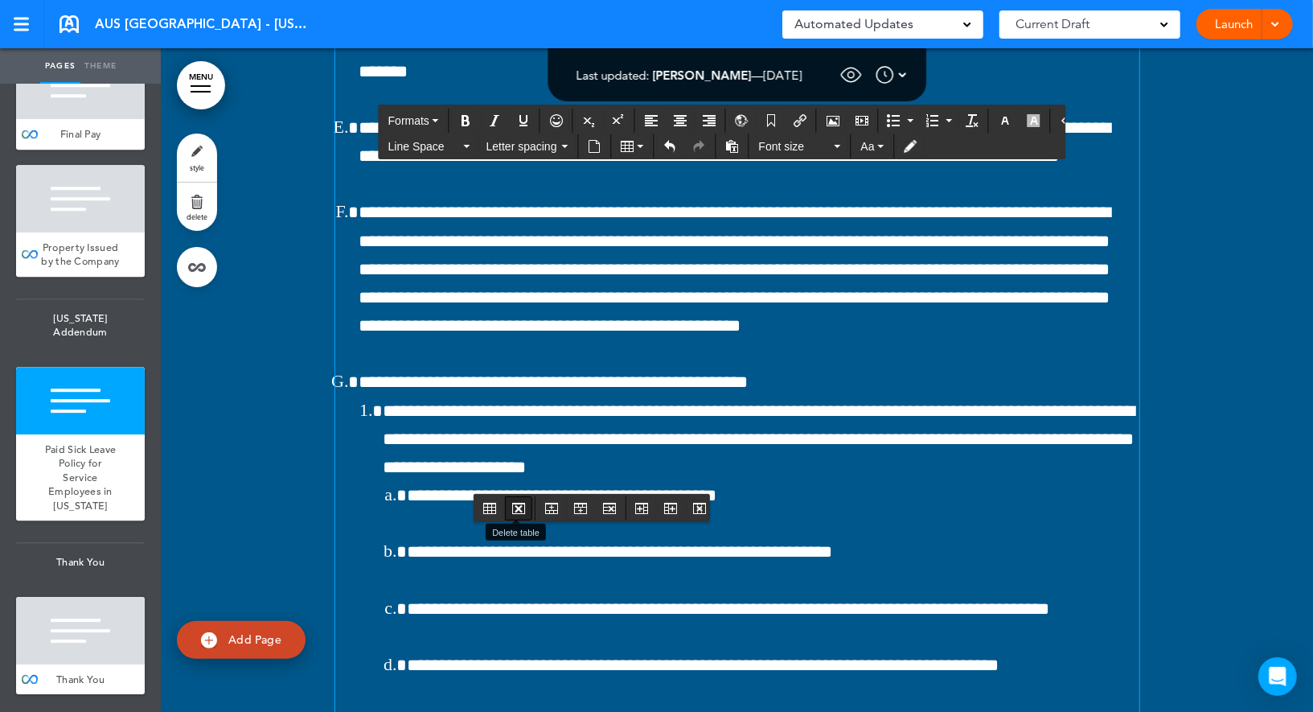
click at [518, 509] on icon "Delete table" at bounding box center [518, 508] width 13 height 13
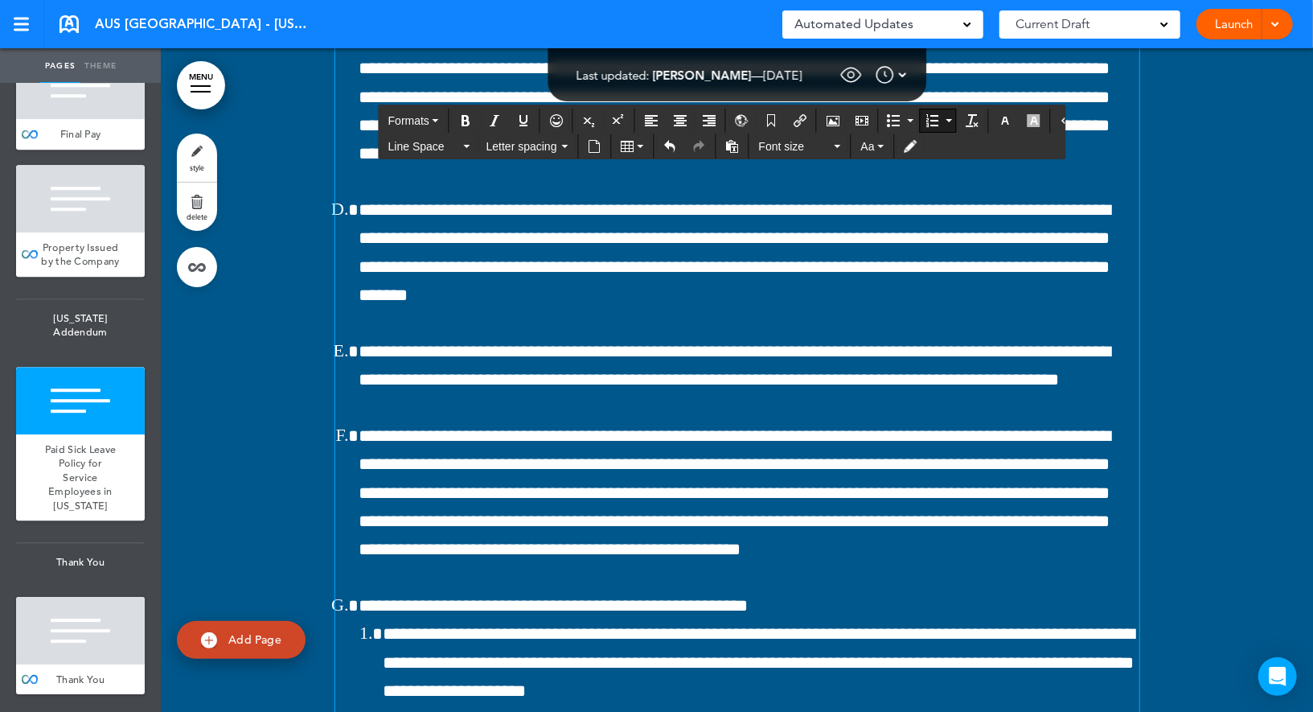
scroll to position [137927, 0]
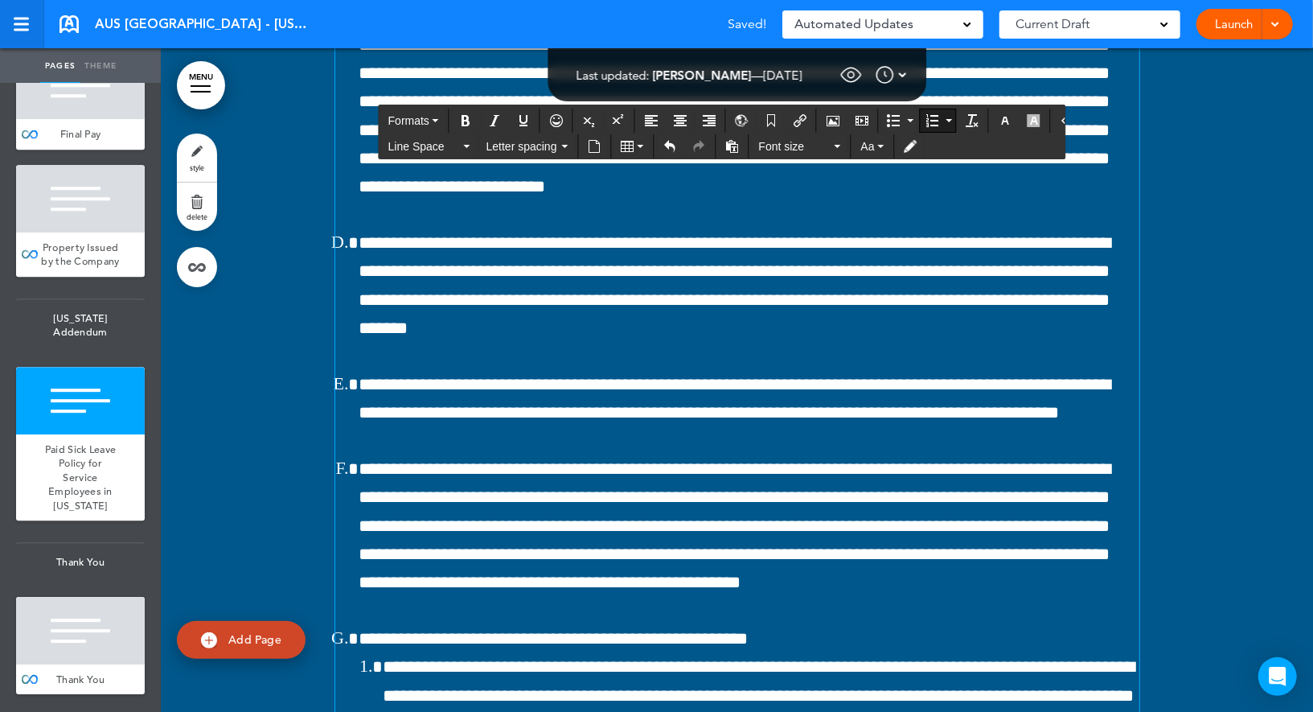
click at [35, 27] on link at bounding box center [22, 24] width 44 height 48
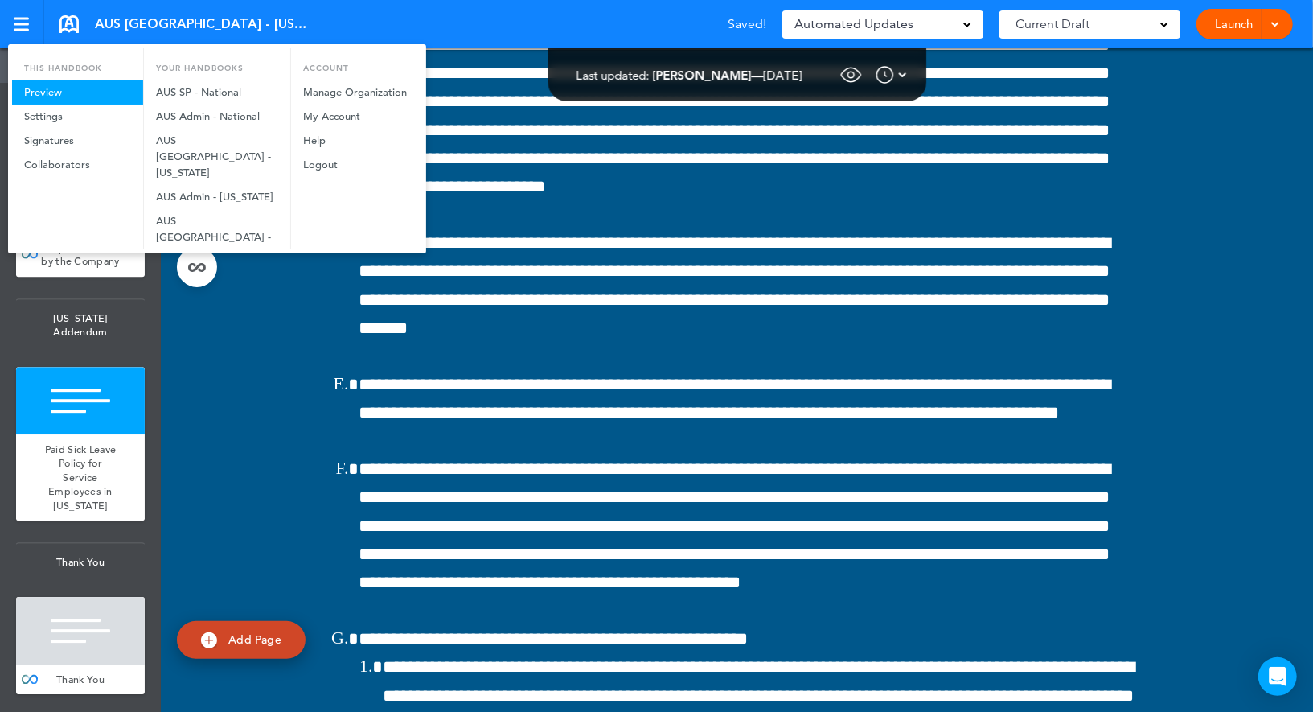
click at [66, 98] on link "Preview" at bounding box center [77, 92] width 131 height 24
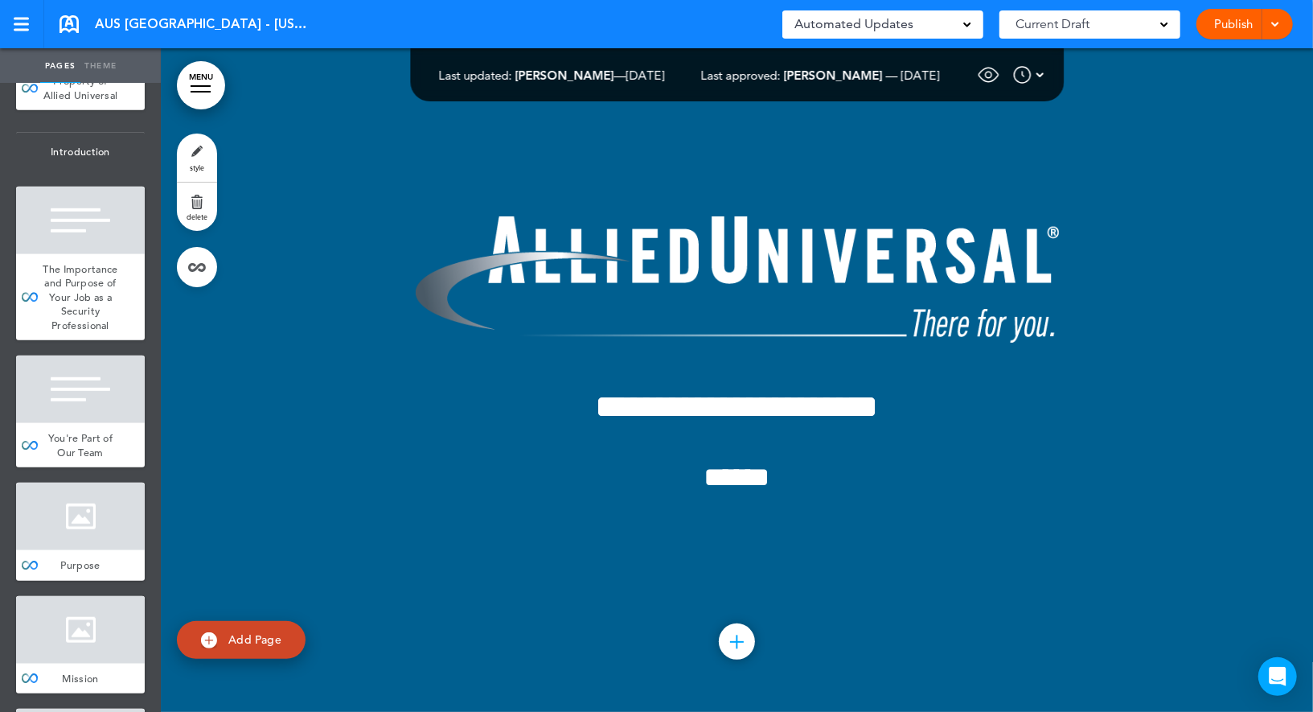
scroll to position [18915, 0]
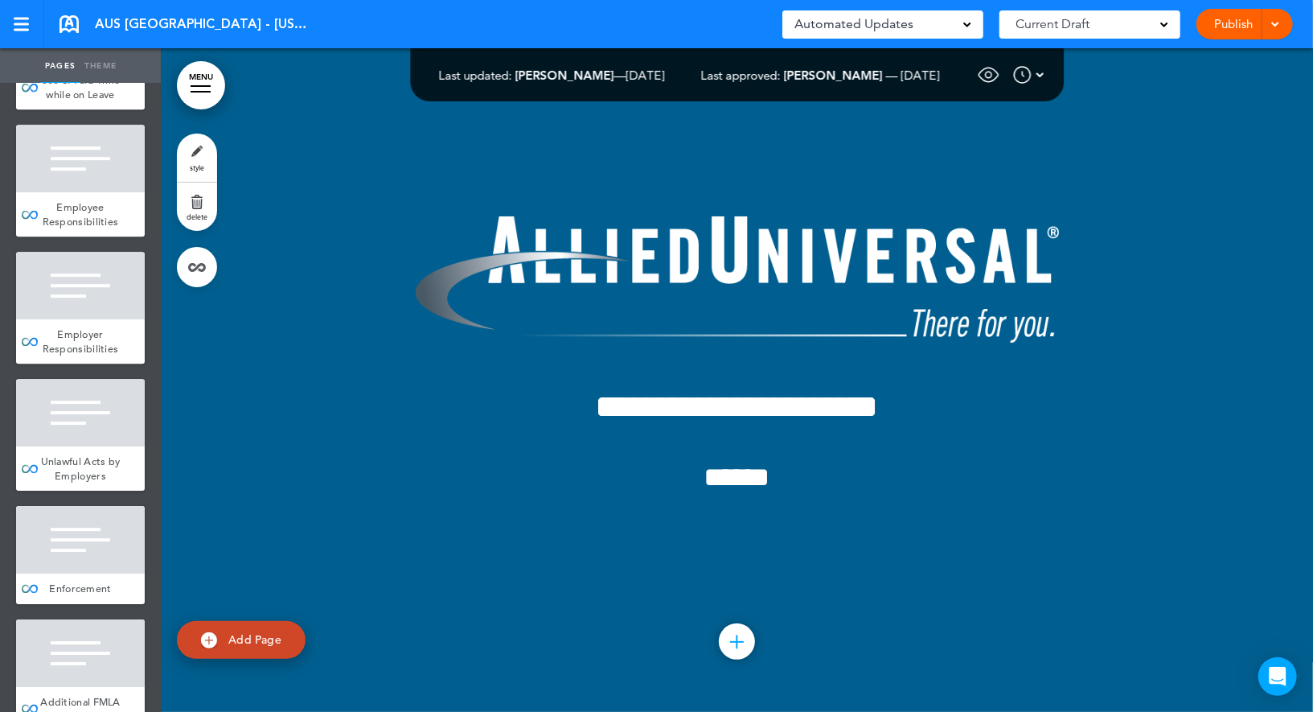
drag, startPoint x: 153, startPoint y: 606, endPoint x: 150, endPoint y: 708, distance: 102.2
click at [150, 708] on ul "add page Title Page add page A Message from the Chief Executive Officer add pag…" at bounding box center [80, 398] width 161 height 628
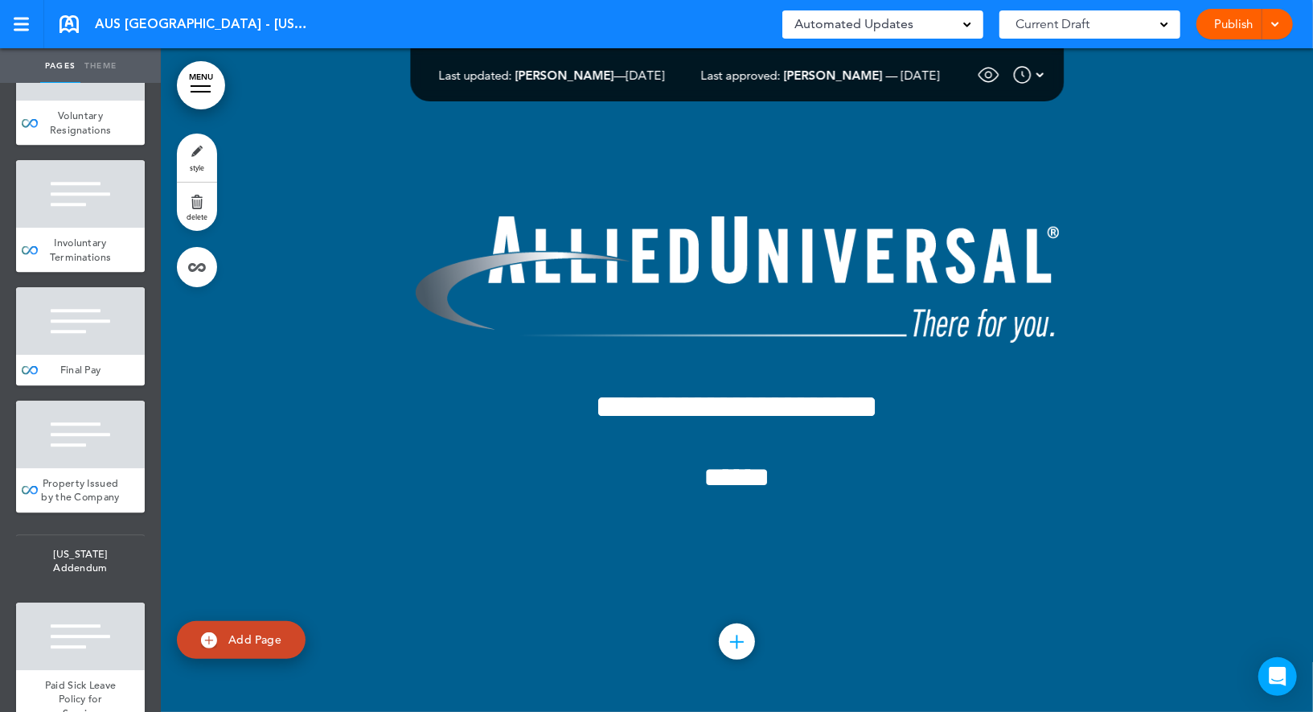
scroll to position [22675, 0]
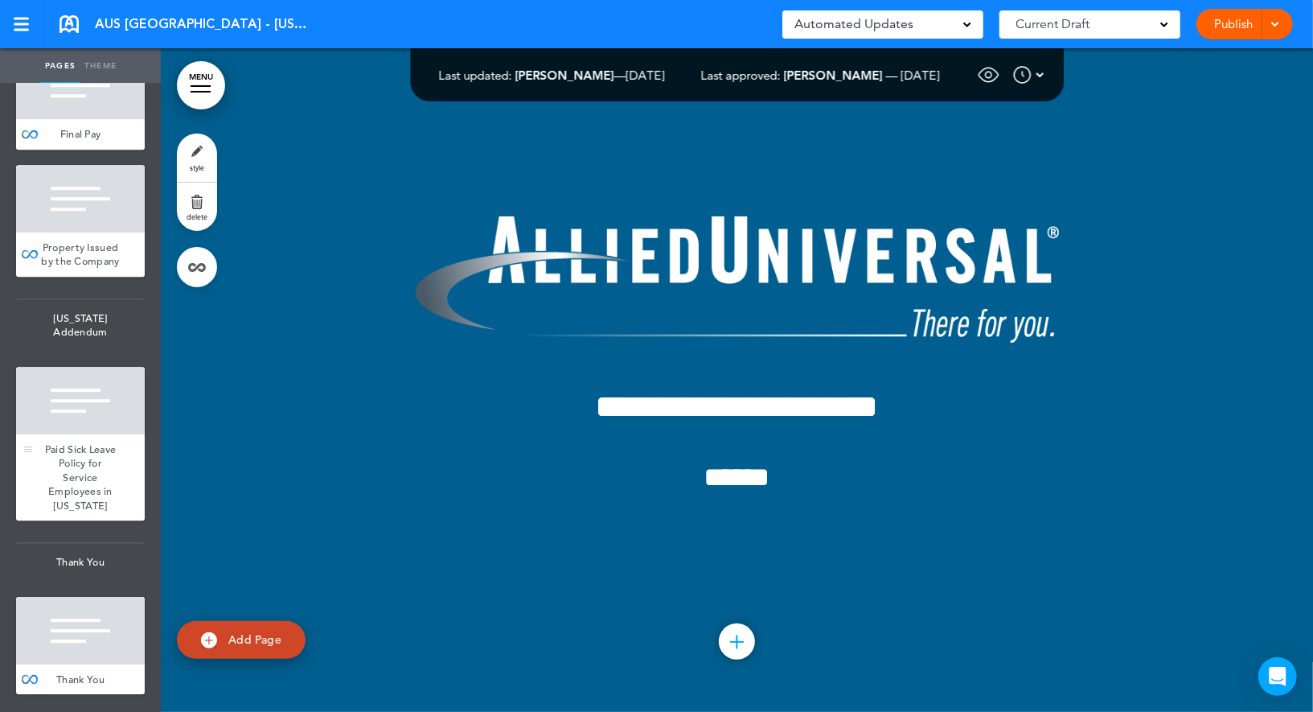
click at [93, 426] on div at bounding box center [80, 401] width 129 height 68
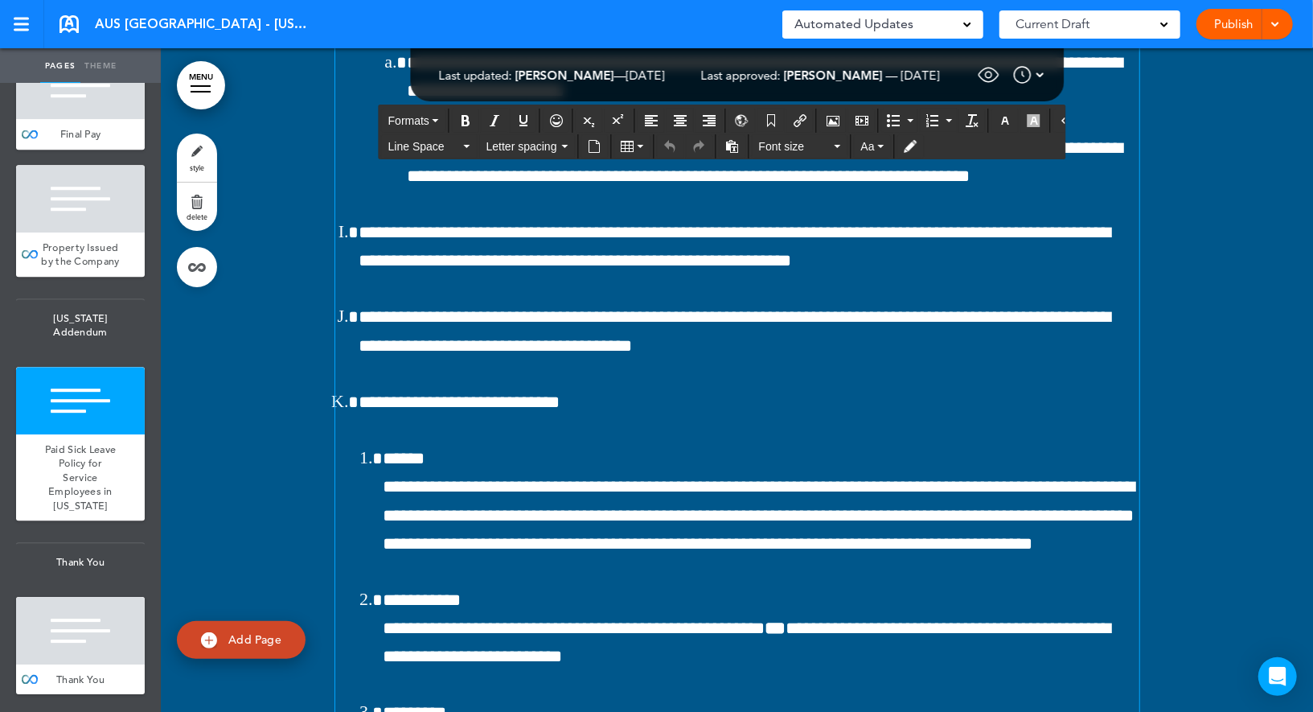
scroll to position [153906, 0]
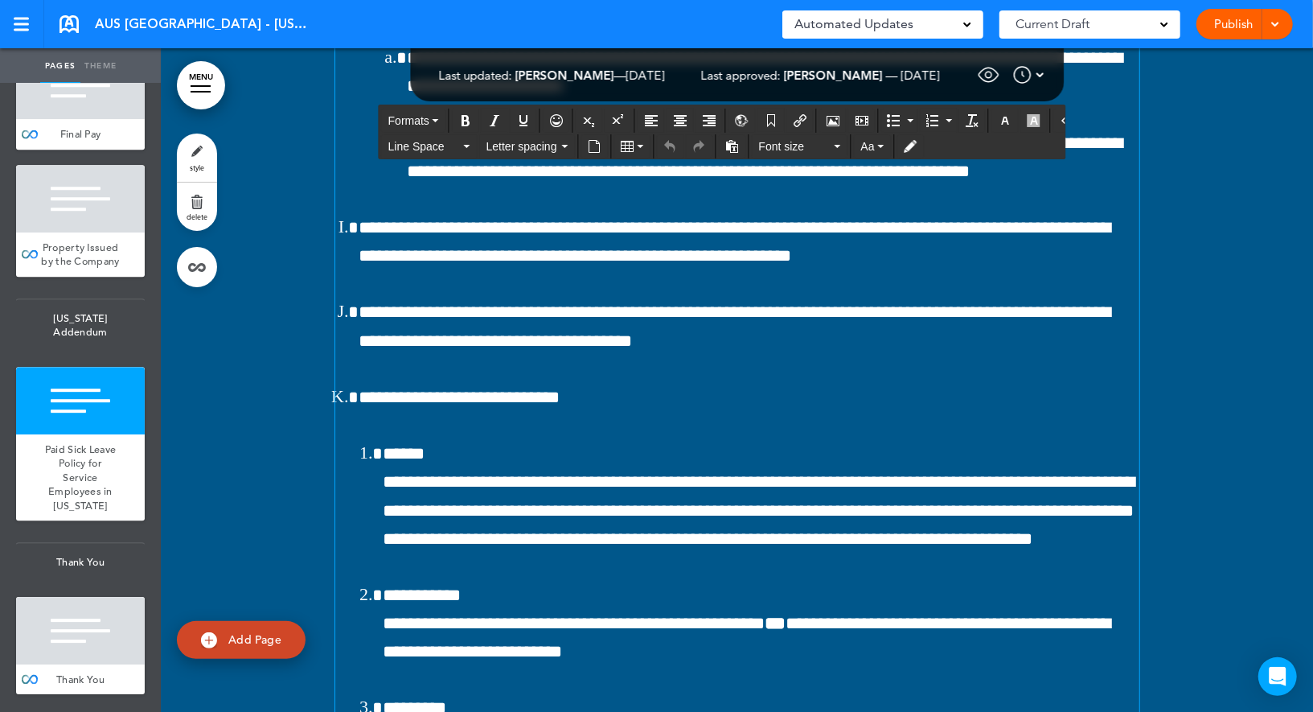
drag, startPoint x: 391, startPoint y: 222, endPoint x: 905, endPoint y: 440, distance: 558.2
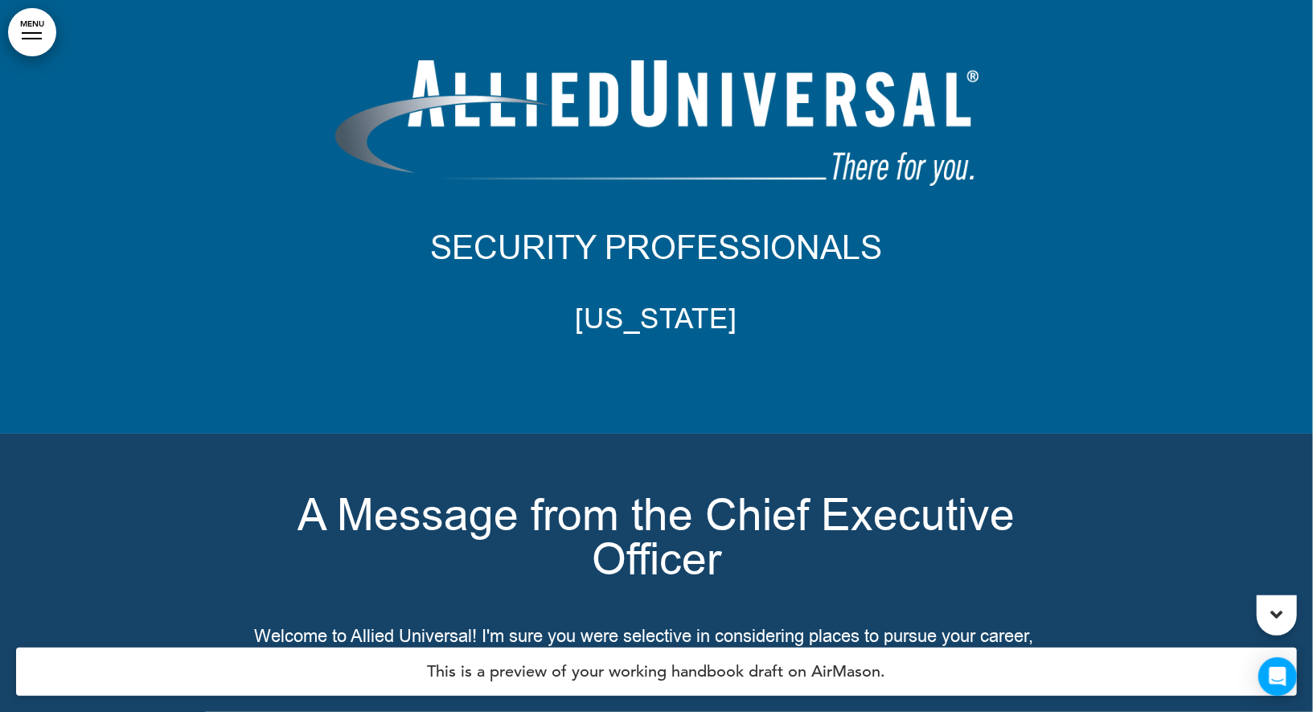
click at [41, 30] on link "MENU" at bounding box center [32, 32] width 48 height 48
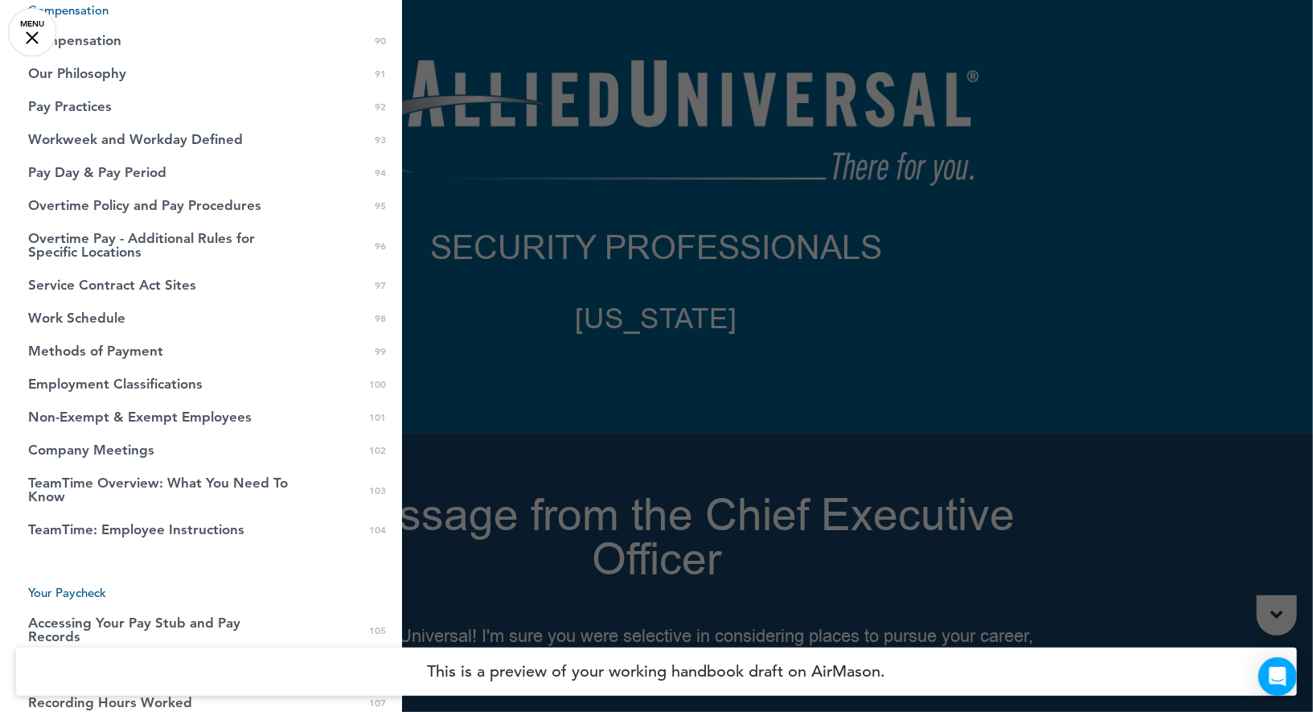
scroll to position [3950, 0]
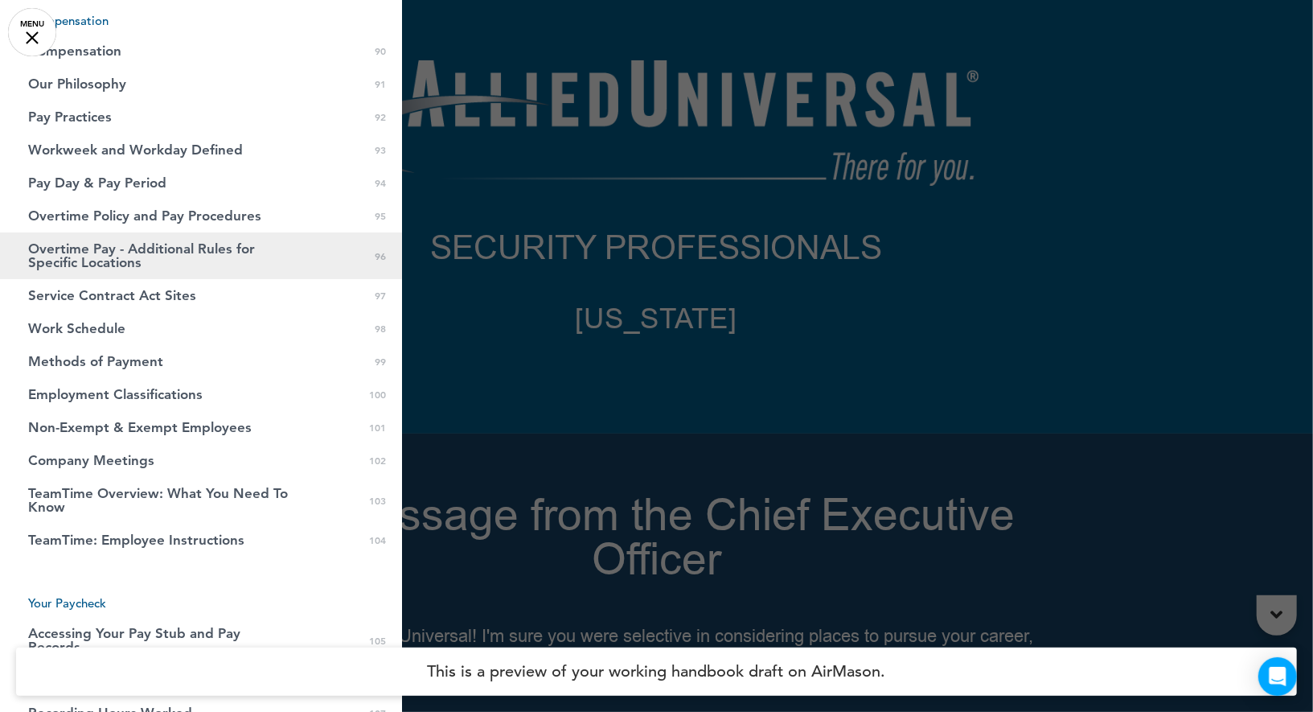
click at [281, 260] on span "Overtime Pay - Additional Rules for Specific Locations" at bounding box center [160, 255] width 265 height 27
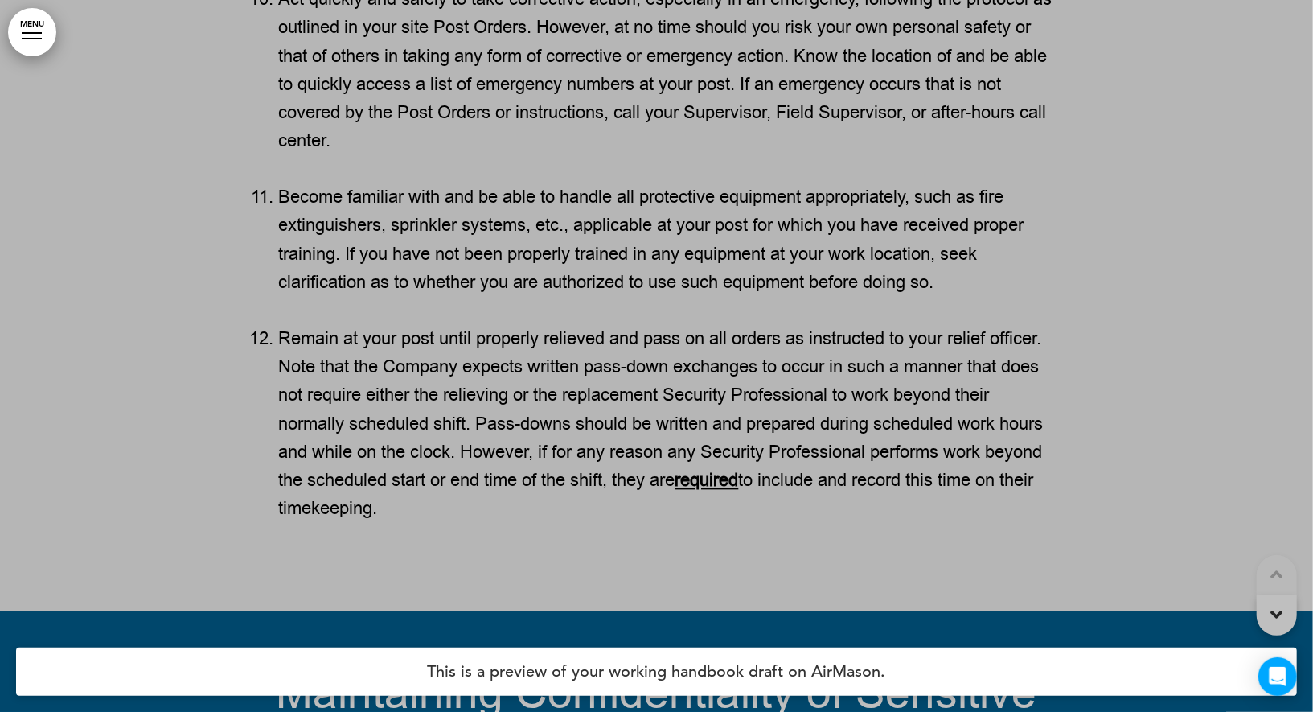
scroll to position [88780, 0]
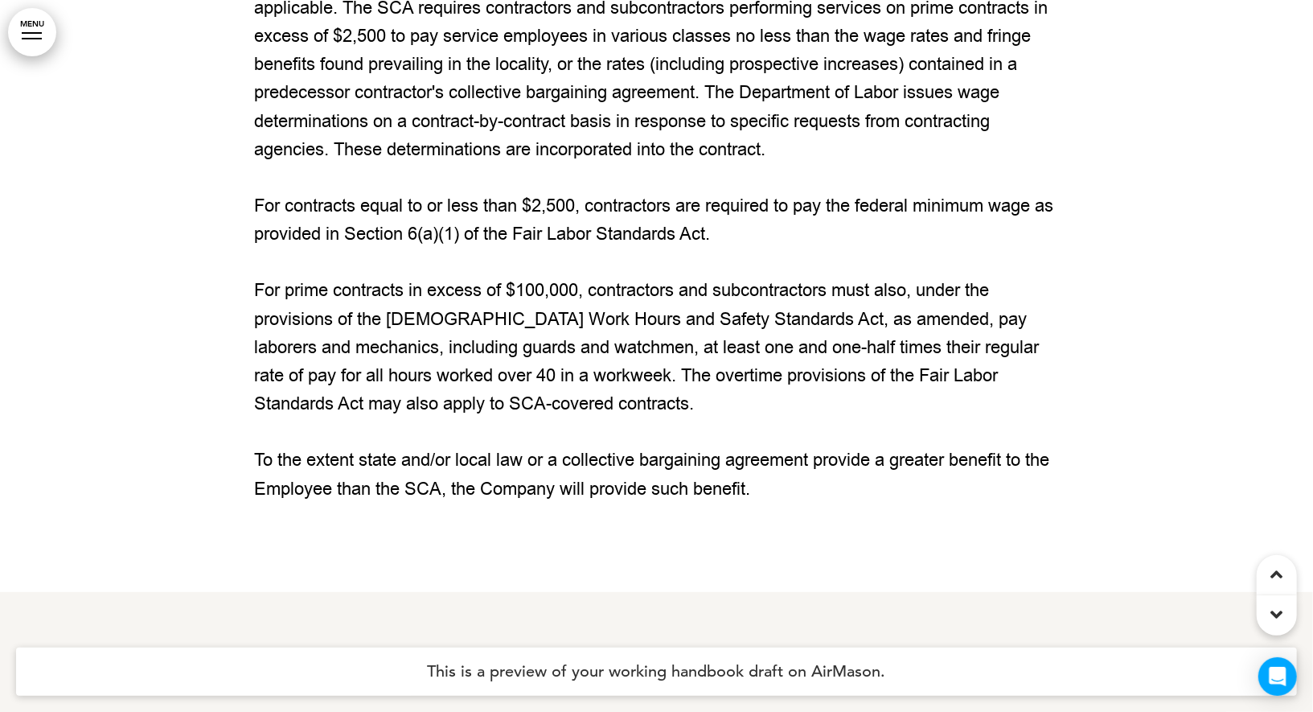
click at [43, 34] on link "MENU" at bounding box center [32, 32] width 48 height 48
